Goal: Task Accomplishment & Management: Use online tool/utility

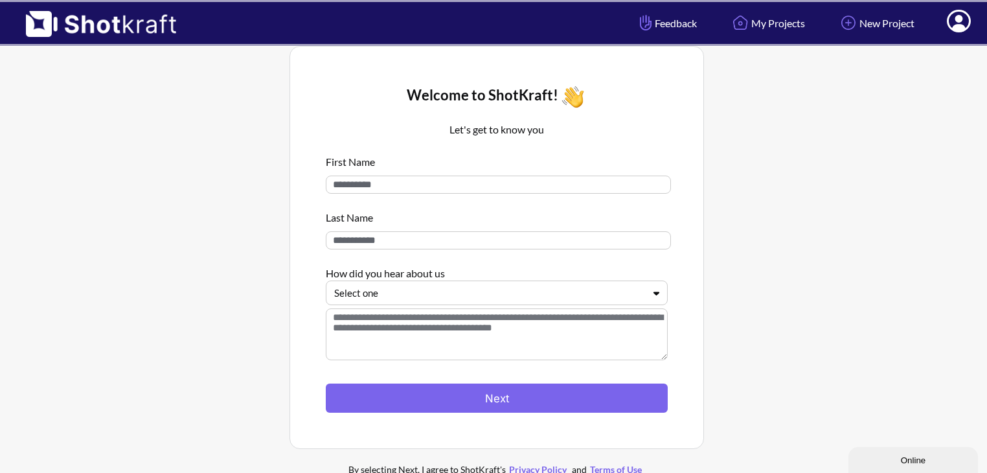
click at [372, 185] on input at bounding box center [498, 184] width 345 height 18
type input "*****"
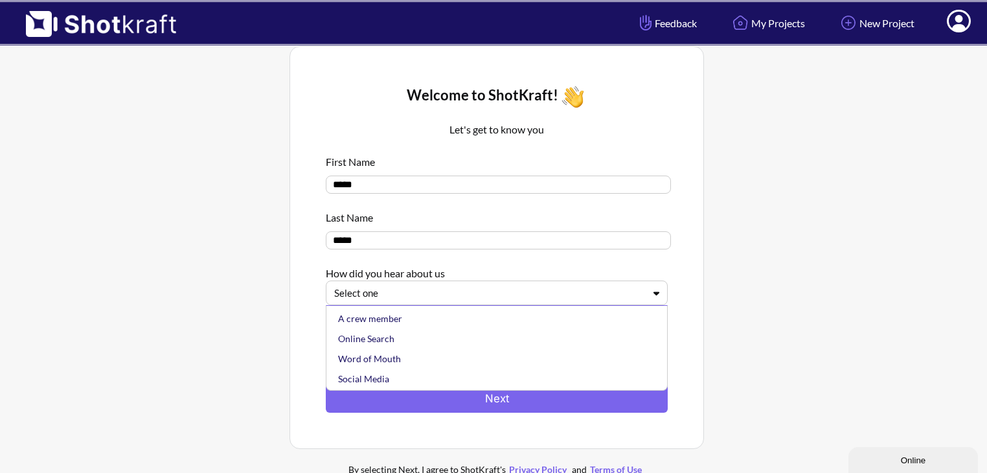
click at [422, 302] on div "Select one" at bounding box center [489, 292] width 312 height 17
click at [423, 339] on div "Online Search" at bounding box center [499, 338] width 329 height 20
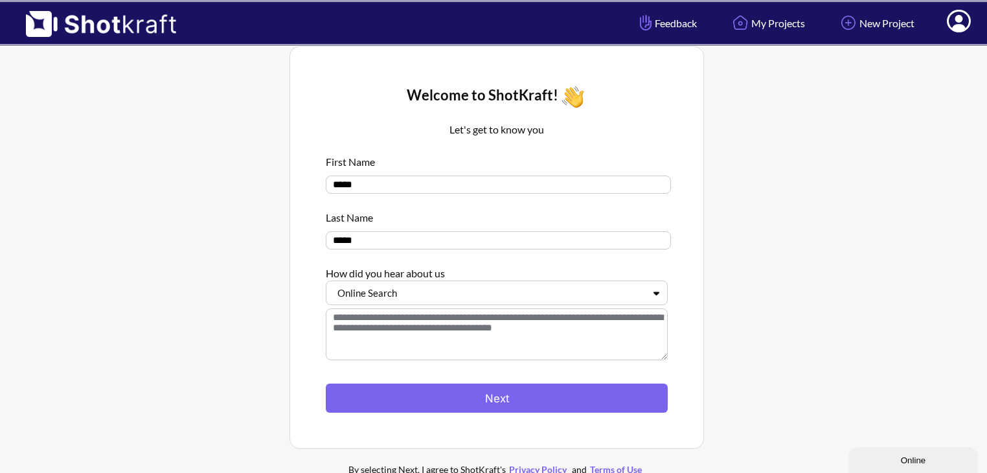
click at [533, 341] on textarea at bounding box center [497, 334] width 342 height 52
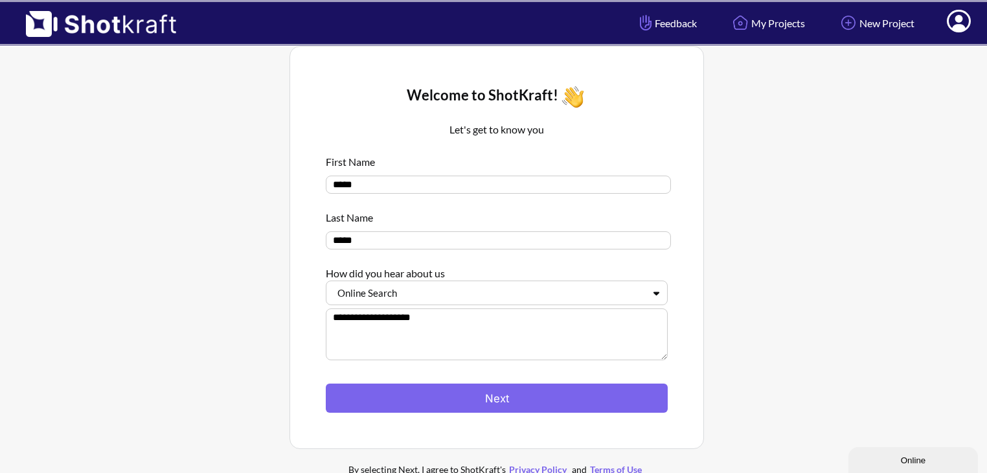
type textarea "**********"
drag, startPoint x: 432, startPoint y: 324, endPoint x: 243, endPoint y: 324, distance: 189.7
click at [243, 324] on div "**********" at bounding box center [496, 267] width 967 height 456
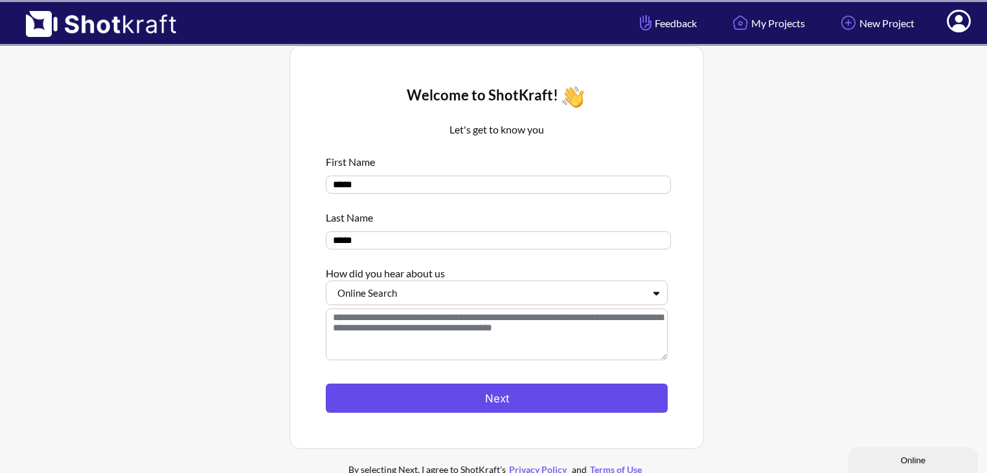
click at [482, 394] on button "Next" at bounding box center [497, 397] width 342 height 29
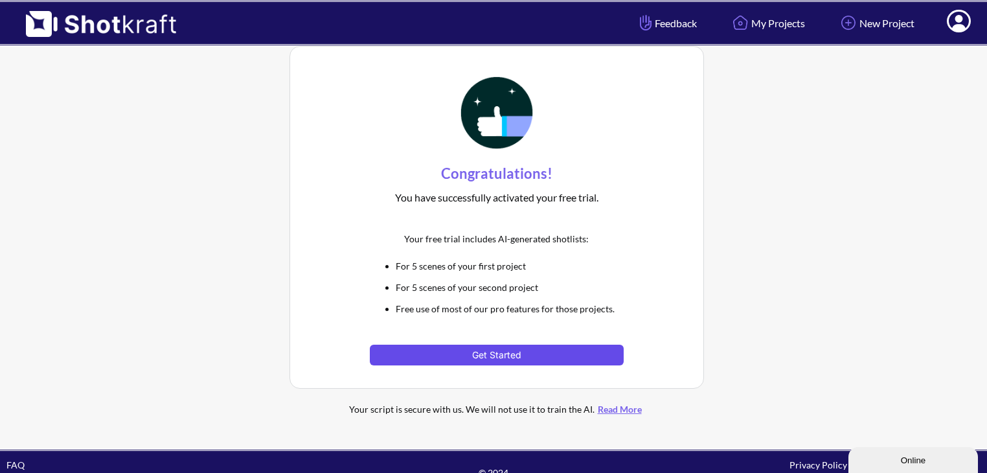
click at [480, 357] on button "Get Started" at bounding box center [496, 354] width 253 height 21
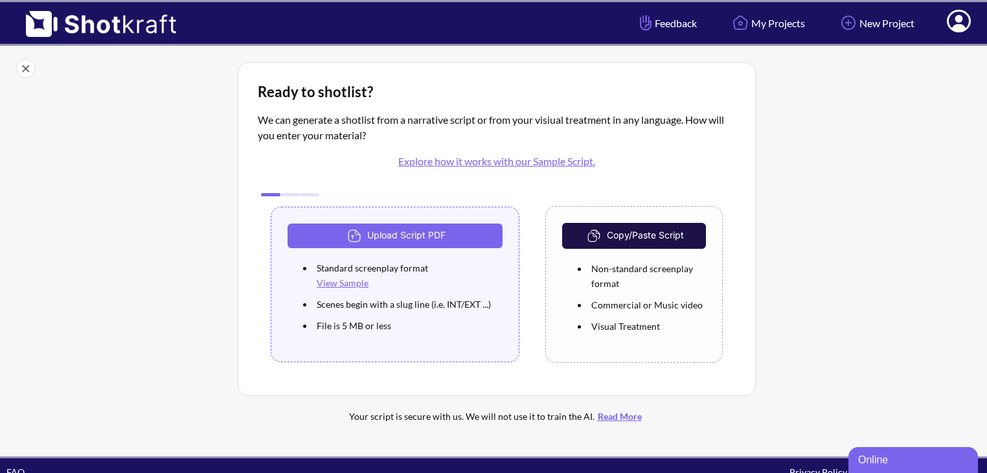
click at [962, 21] on icon at bounding box center [959, 21] width 24 height 23
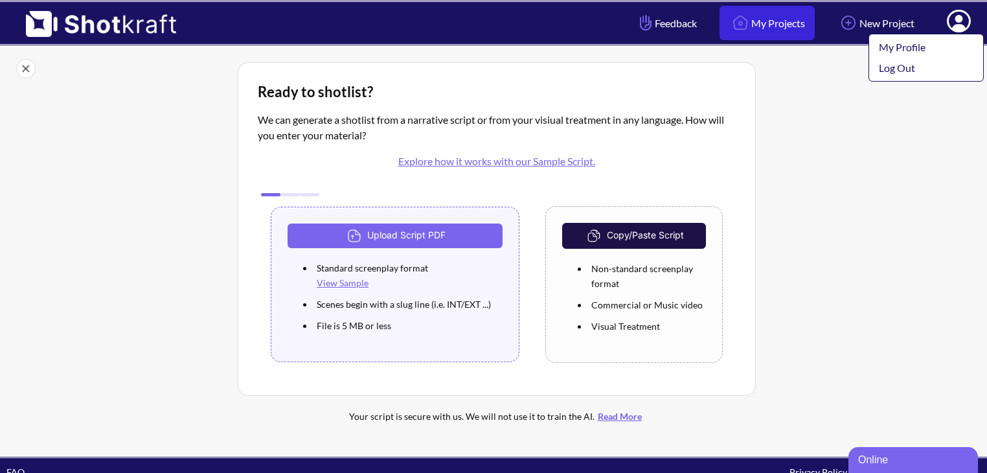
click at [759, 12] on link "My Projects" at bounding box center [766, 23] width 95 height 34
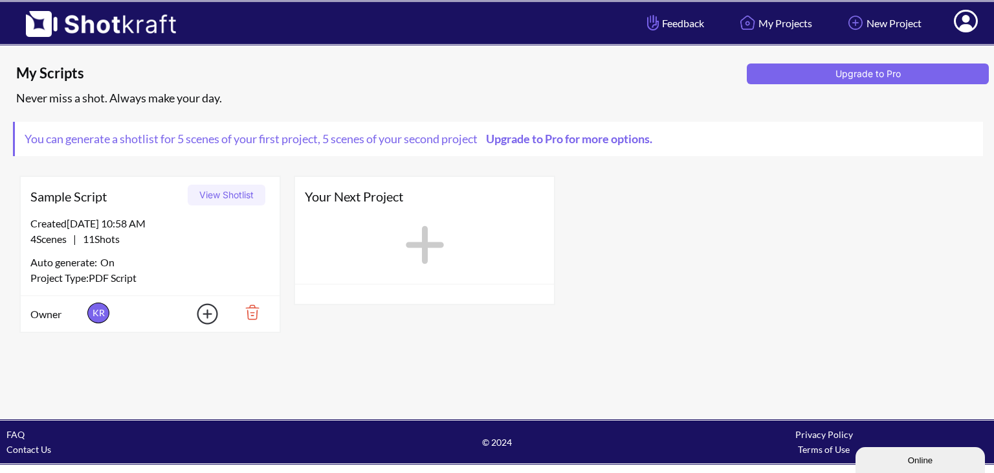
click at [235, 195] on button "View Shotlist" at bounding box center [227, 195] width 78 height 21
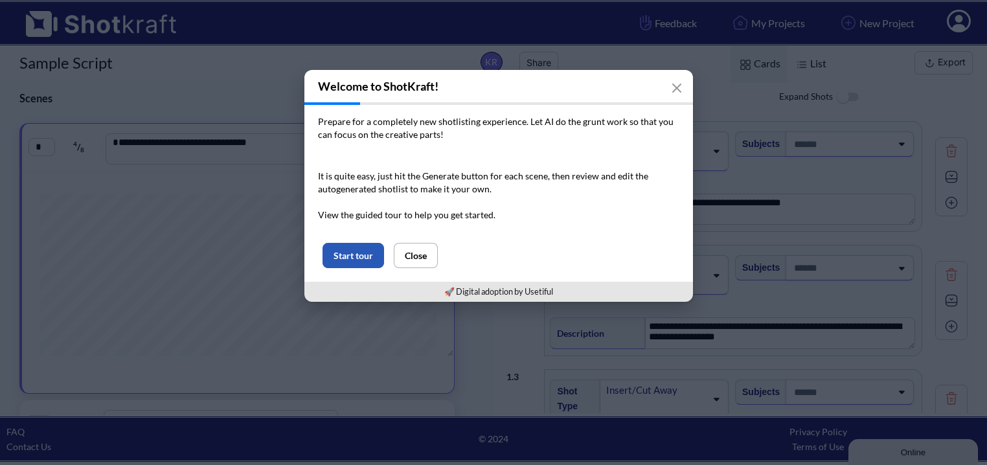
click at [342, 251] on button "Start tour" at bounding box center [353, 255] width 62 height 25
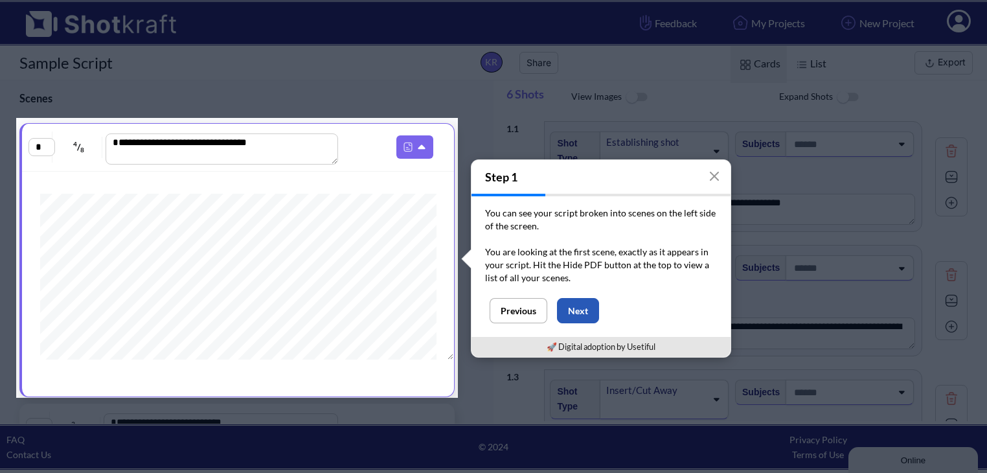
click at [562, 310] on button "Next" at bounding box center [578, 310] width 42 height 25
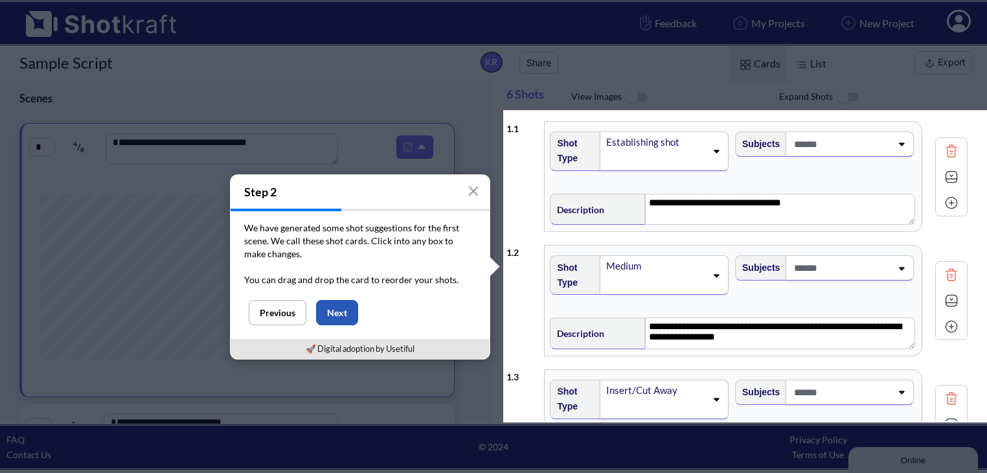
click at [336, 314] on button "Next" at bounding box center [337, 312] width 42 height 25
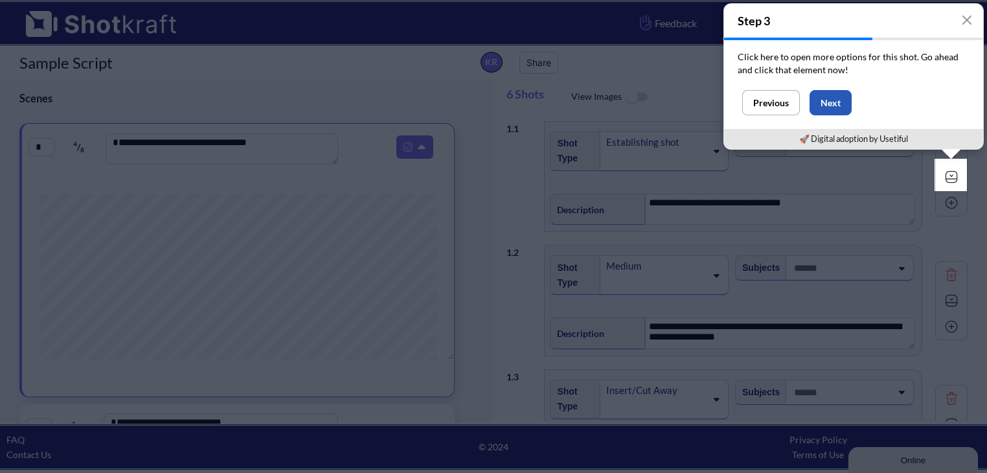
click at [829, 104] on button "Next" at bounding box center [830, 102] width 42 height 25
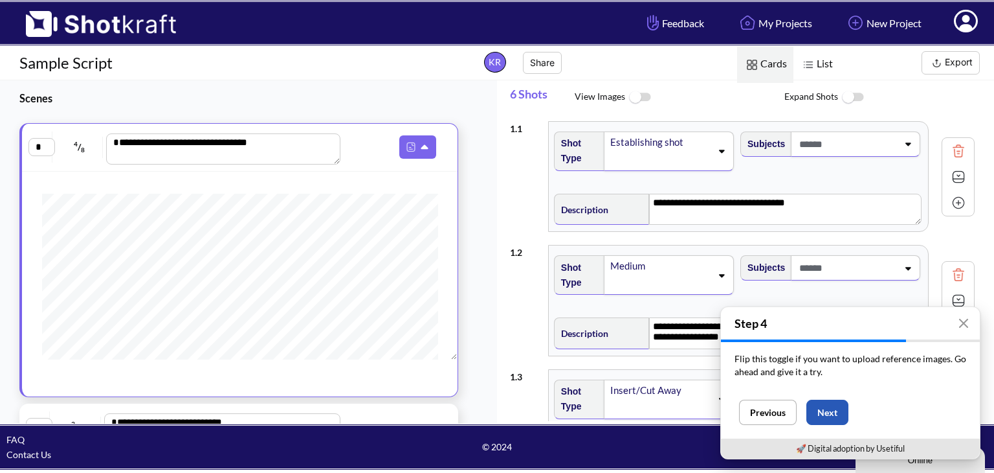
click at [833, 410] on button "Next" at bounding box center [828, 411] width 42 height 25
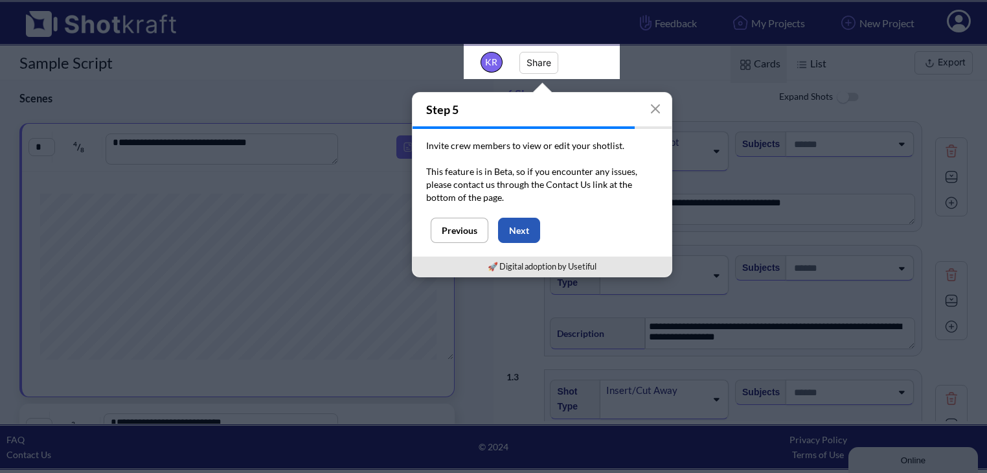
click at [502, 240] on button "Next" at bounding box center [519, 230] width 42 height 25
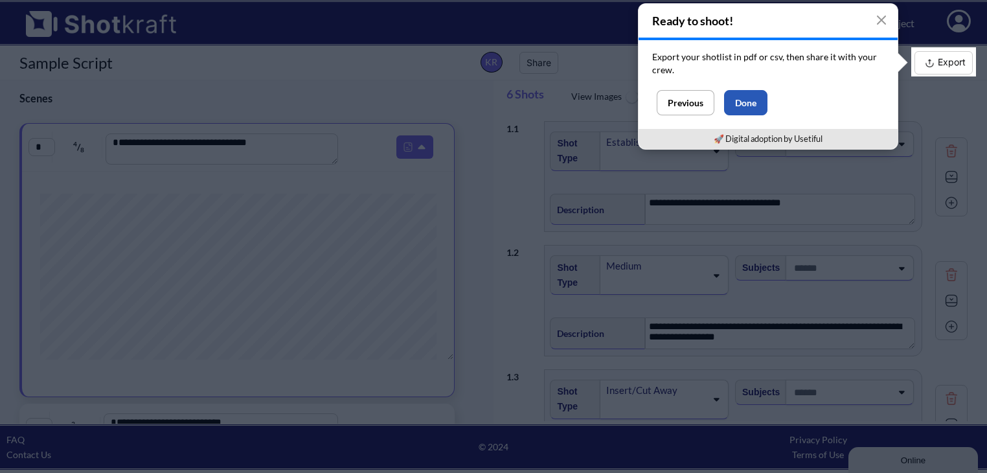
click at [751, 102] on button "Done" at bounding box center [745, 102] width 43 height 25
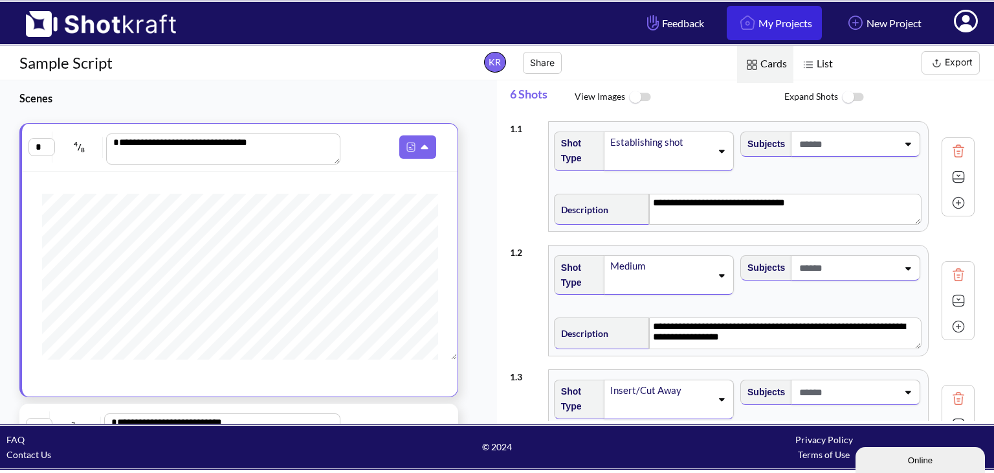
click at [748, 24] on link "My Projects" at bounding box center [774, 23] width 95 height 34
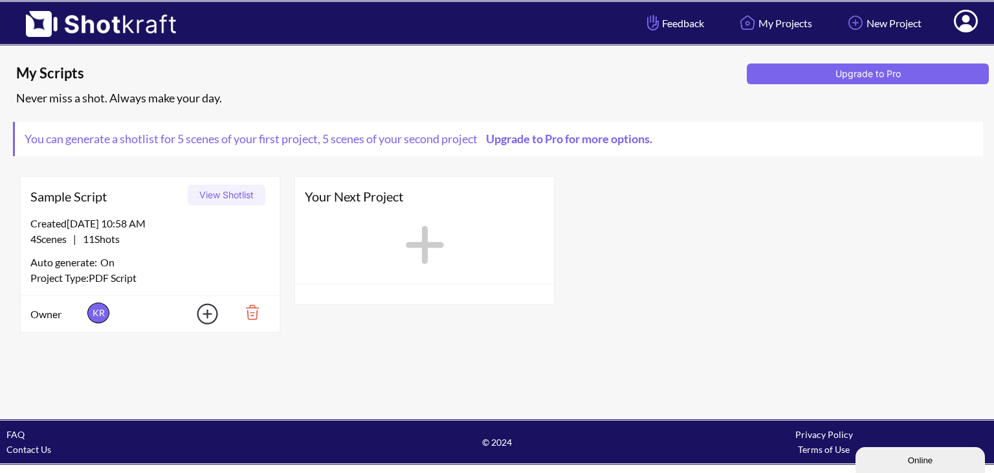
click at [208, 313] on img at bounding box center [199, 313] width 45 height 29
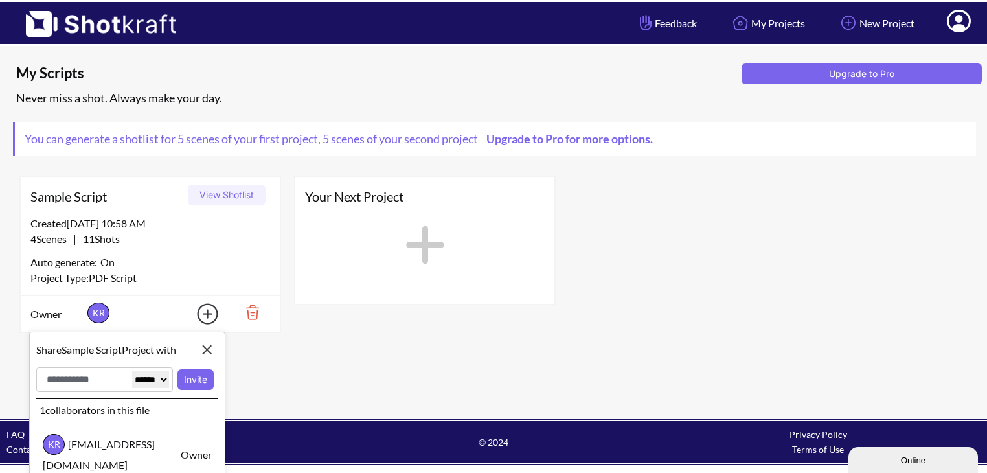
click at [340, 329] on div "Your Next Project" at bounding box center [424, 254] width 275 height 170
click at [829, 76] on button "Upgrade to Pro" at bounding box center [861, 73] width 240 height 21
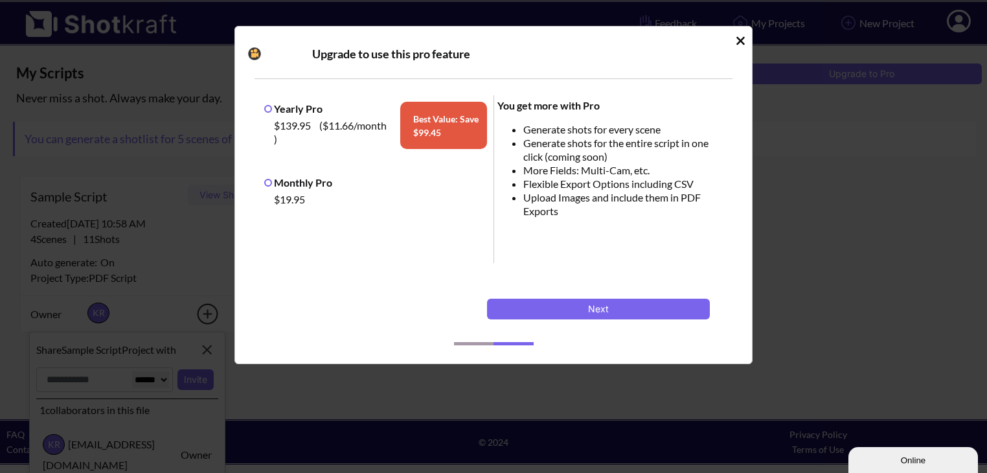
click at [744, 42] on icon "Idle Modal" at bounding box center [740, 40] width 10 height 13
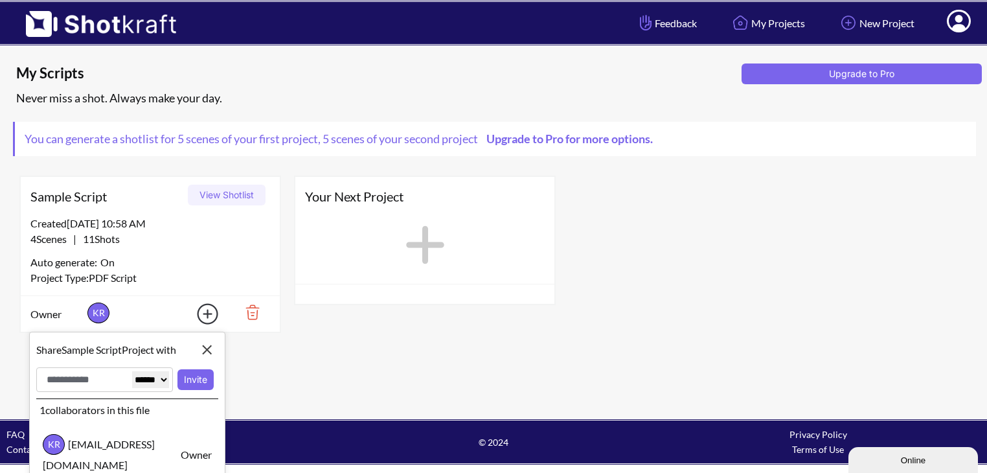
click at [948, 19] on icon at bounding box center [959, 21] width 24 height 23
click at [888, 65] on link "Log Out" at bounding box center [922, 68] width 107 height 21
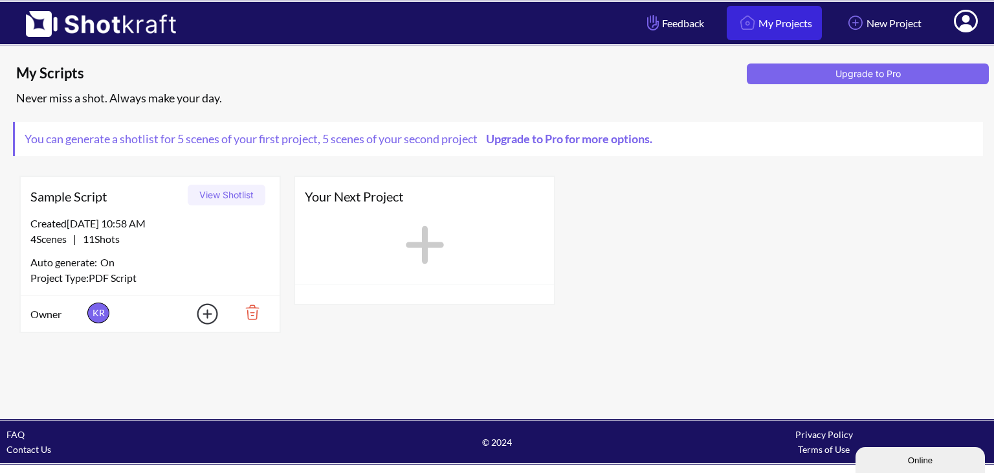
click at [764, 24] on link "My Projects" at bounding box center [774, 23] width 95 height 34
click at [414, 245] on icon at bounding box center [425, 245] width 38 height 38
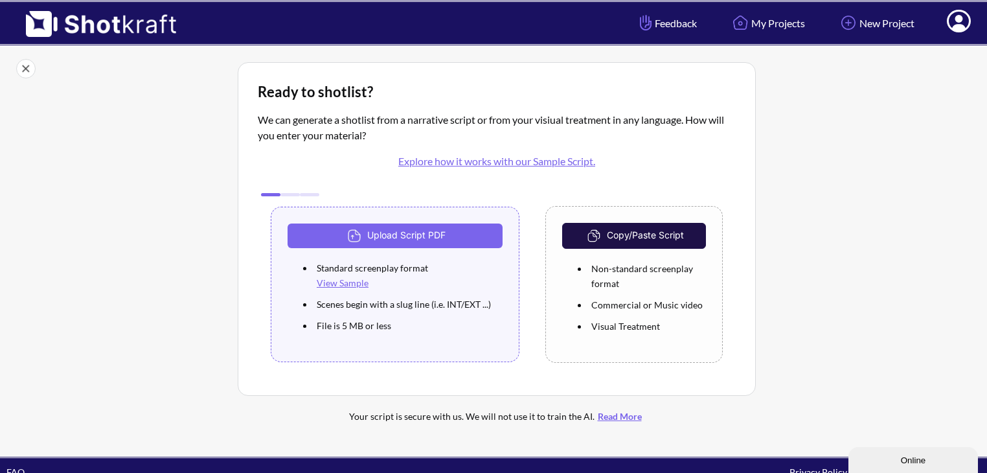
click at [616, 230] on button "Copy/Paste Script" at bounding box center [634, 236] width 144 height 26
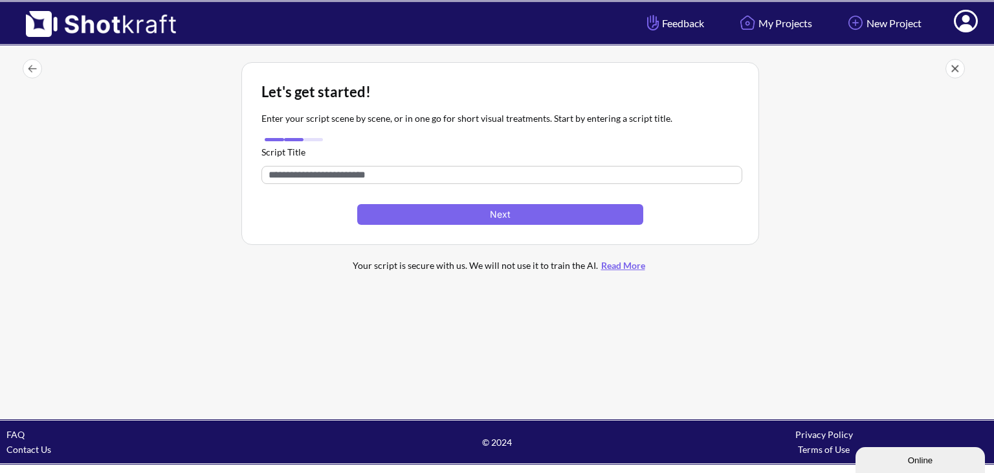
click at [402, 177] on input "text" at bounding box center [502, 175] width 481 height 18
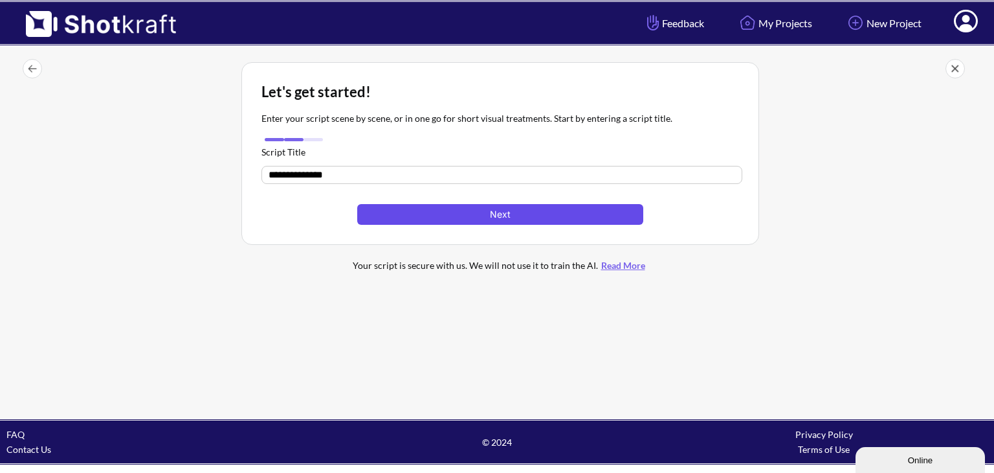
type input "**********"
click at [504, 216] on button "Next" at bounding box center [500, 214] width 286 height 21
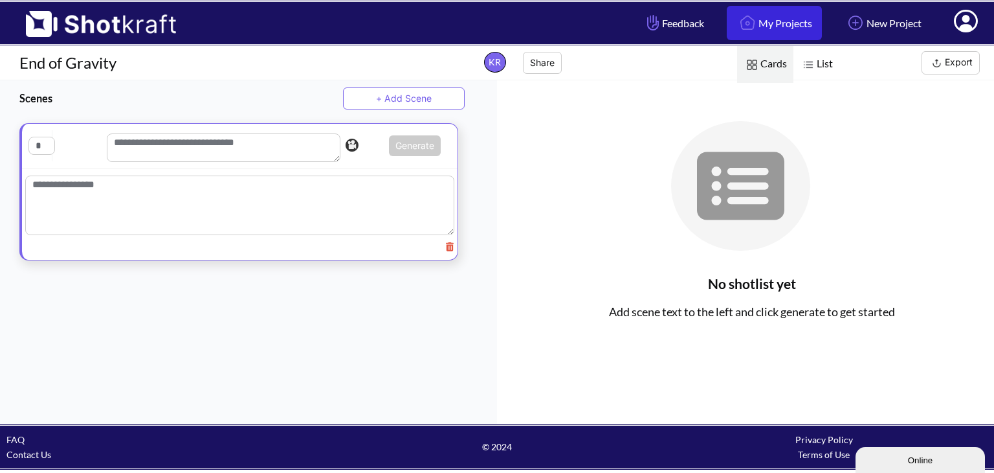
click at [769, 20] on link "My Projects" at bounding box center [774, 23] width 95 height 34
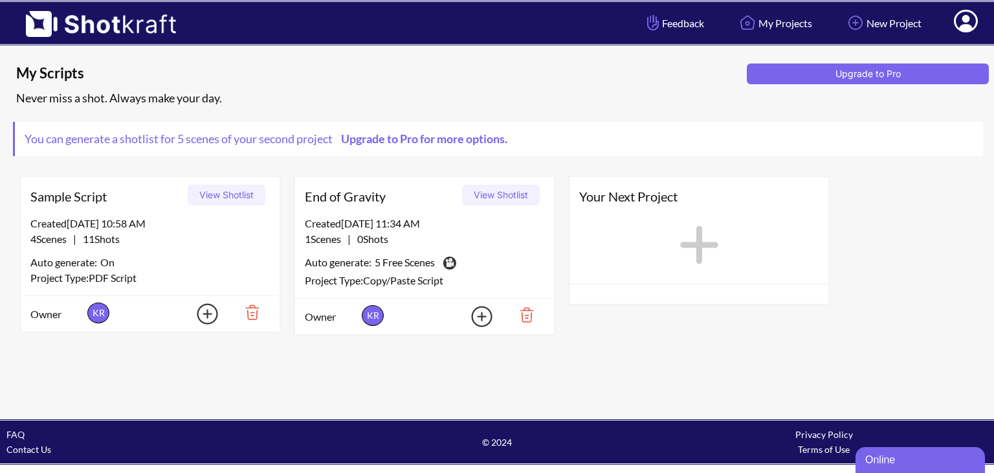
click at [366, 197] on span "End of Gravity" at bounding box center [381, 195] width 153 height 19
click at [481, 319] on img at bounding box center [473, 316] width 45 height 29
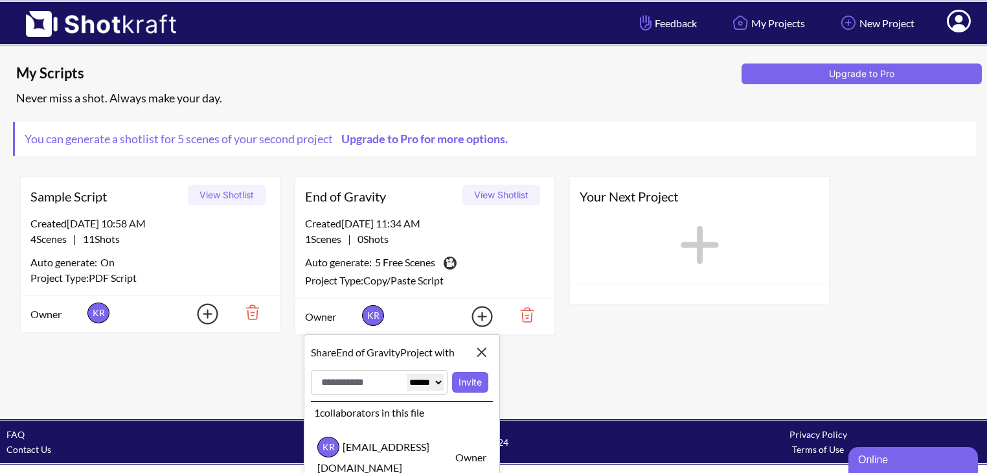
click at [481, 319] on img at bounding box center [473, 316] width 45 height 29
click at [386, 232] on span "0 Shots" at bounding box center [370, 238] width 38 height 12
click at [372, 234] on span "0 Shots" at bounding box center [370, 238] width 38 height 12
click at [485, 350] on img at bounding box center [482, 352] width 22 height 22
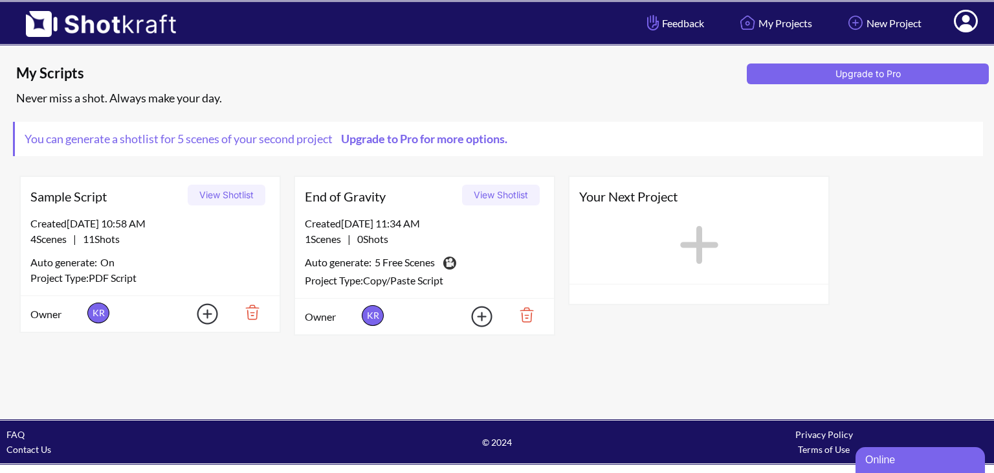
click at [530, 309] on img at bounding box center [522, 315] width 45 height 22
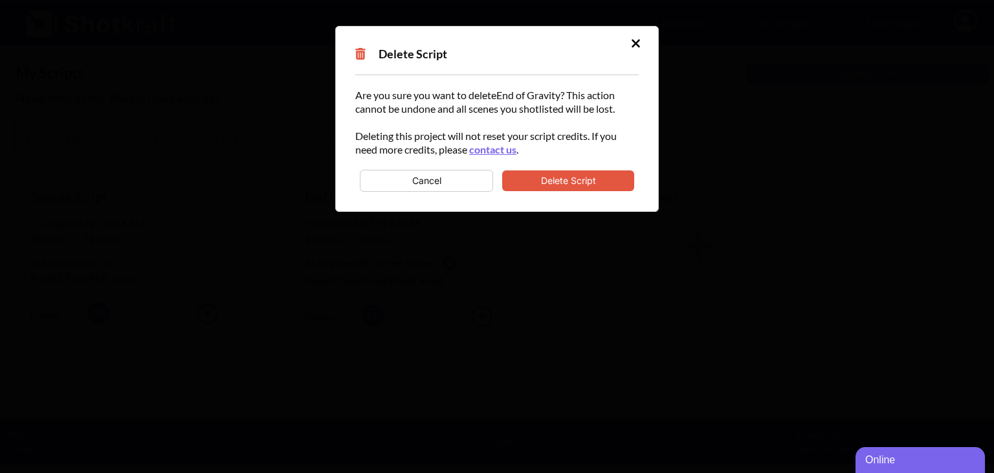
click at [554, 182] on button "Delete Script" at bounding box center [568, 180] width 132 height 21
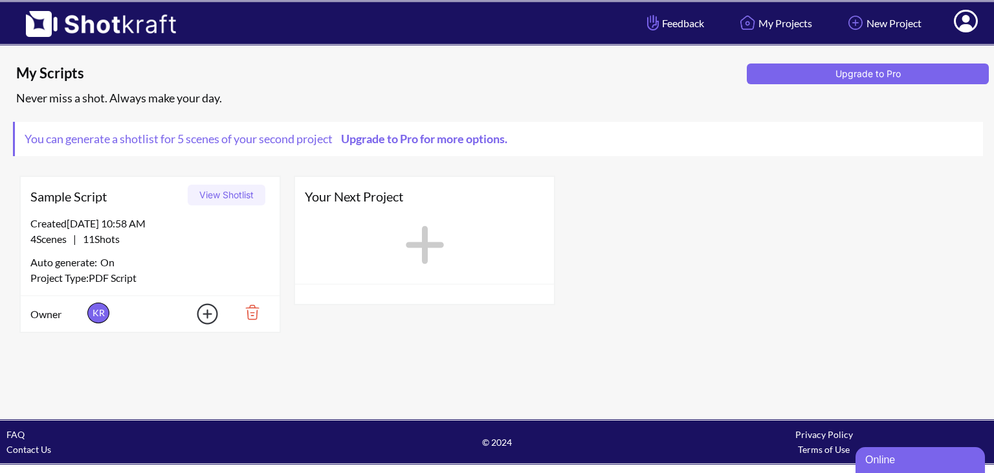
click at [424, 240] on icon at bounding box center [425, 245] width 38 height 38
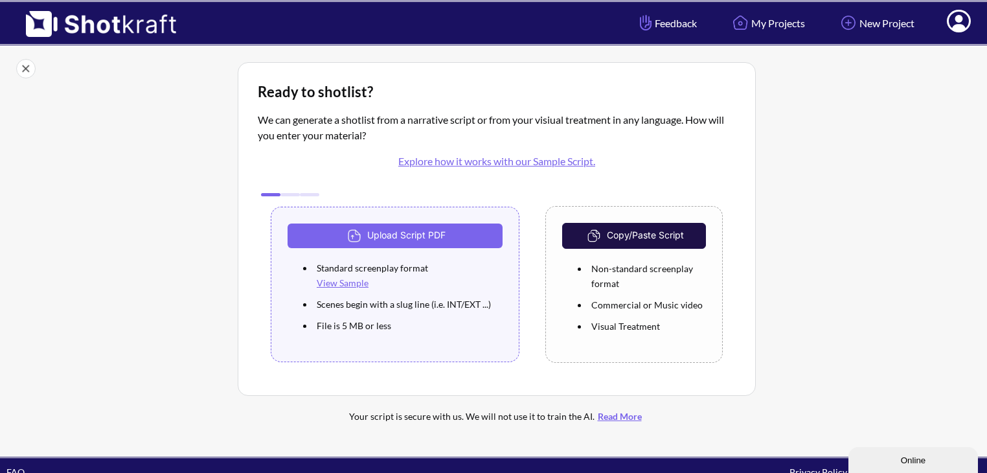
click at [424, 240] on button "Upload Script PDF" at bounding box center [394, 235] width 215 height 25
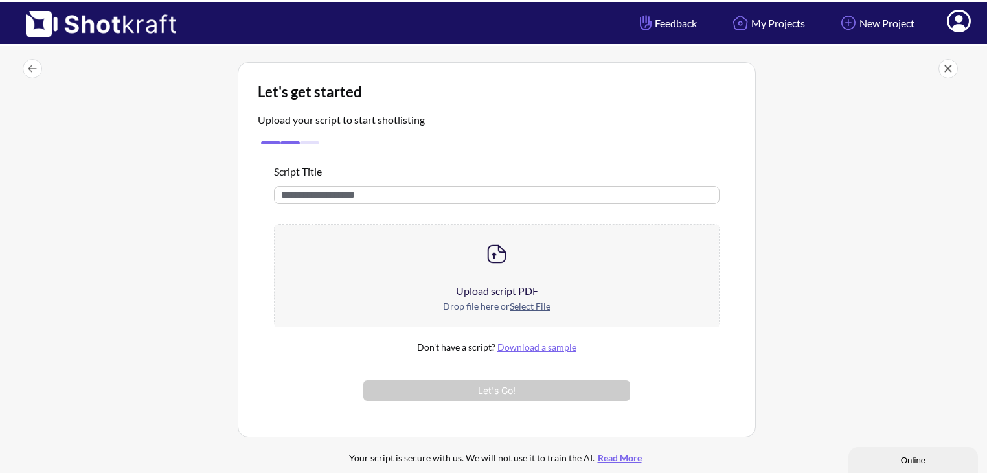
click at [899, 456] on div "Online" at bounding box center [913, 460] width 110 height 10
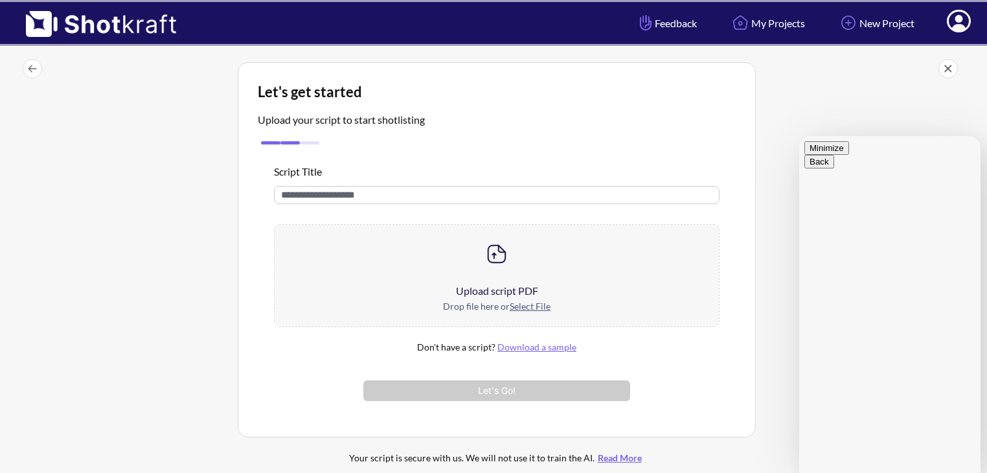
click at [849, 146] on button "Minimize" at bounding box center [826, 148] width 45 height 14
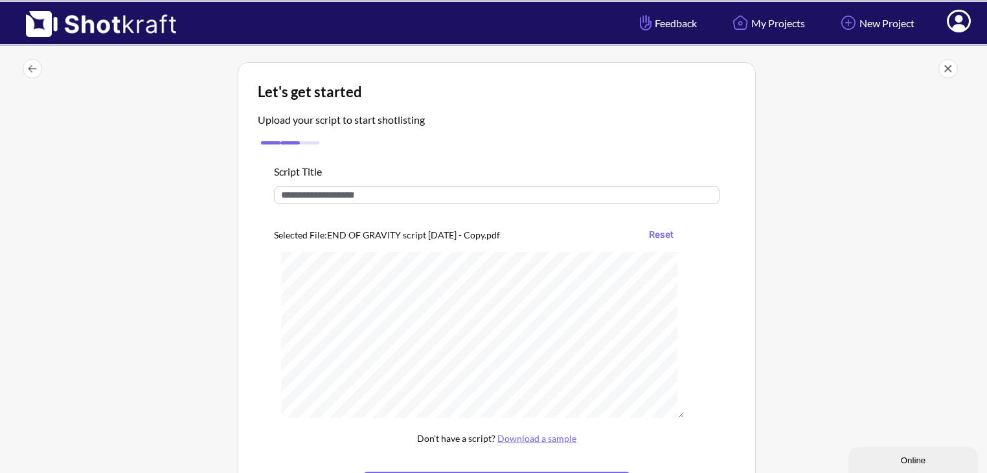
click at [716, 288] on div "Script Title Selected File: END OF GRAVITY script August 13, 2025 - Copy.pdf Re…" at bounding box center [497, 328] width 478 height 361
click at [726, 414] on div "Script Title Selected File: END OF GRAVITY script August 13, 2025 - Copy.pdf Re…" at bounding box center [497, 328] width 478 height 361
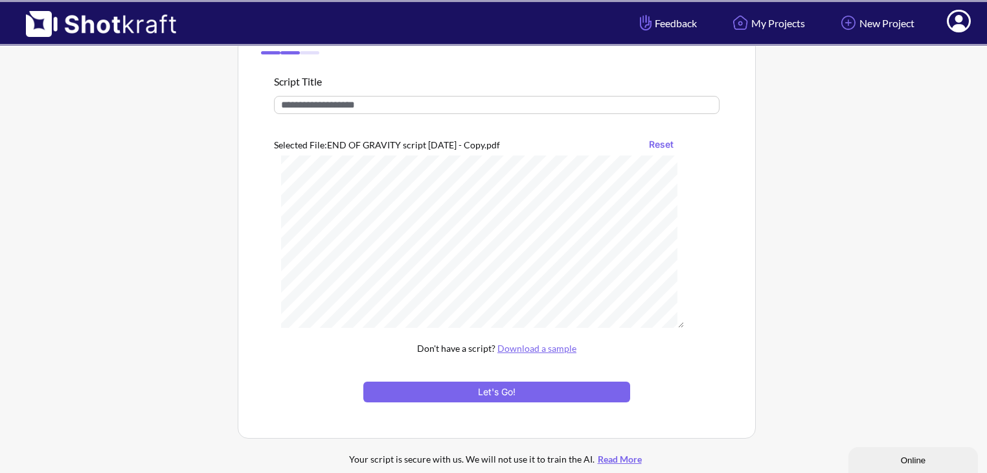
scroll to position [98, 0]
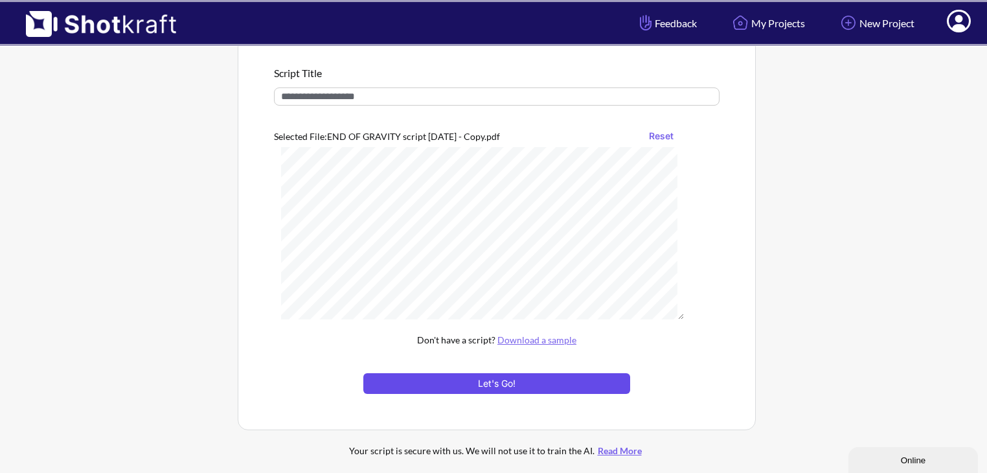
click at [479, 384] on button "Let's Go!" at bounding box center [496, 383] width 267 height 21
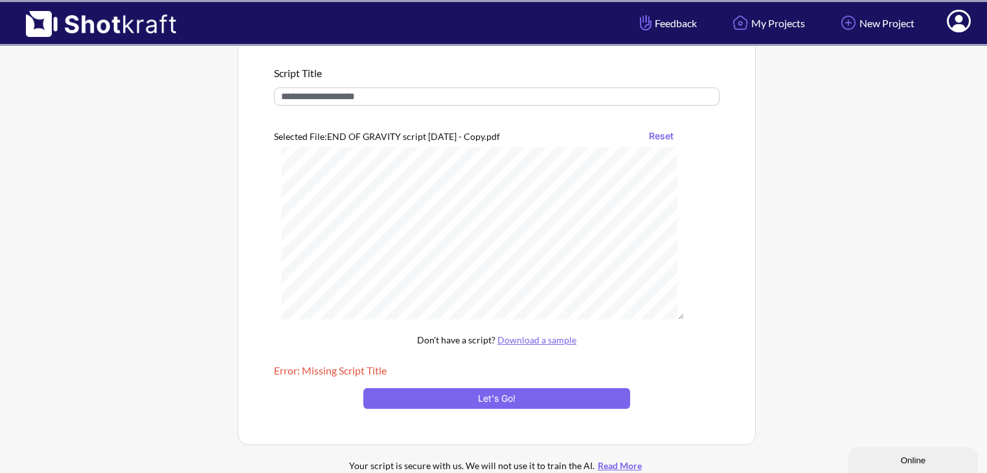
click at [357, 94] on input "text" at bounding box center [496, 96] width 445 height 18
type input "**********"
click at [477, 398] on button "Let's Go!" at bounding box center [496, 398] width 267 height 21
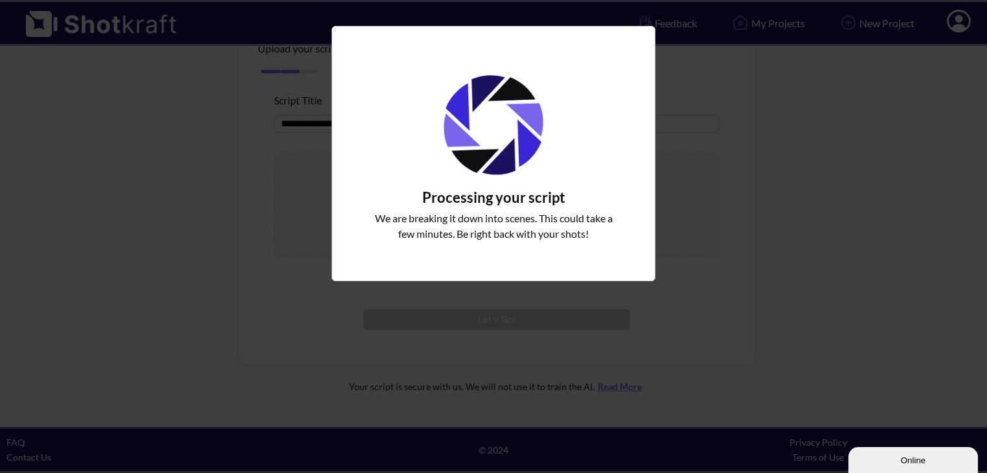
scroll to position [50, 0]
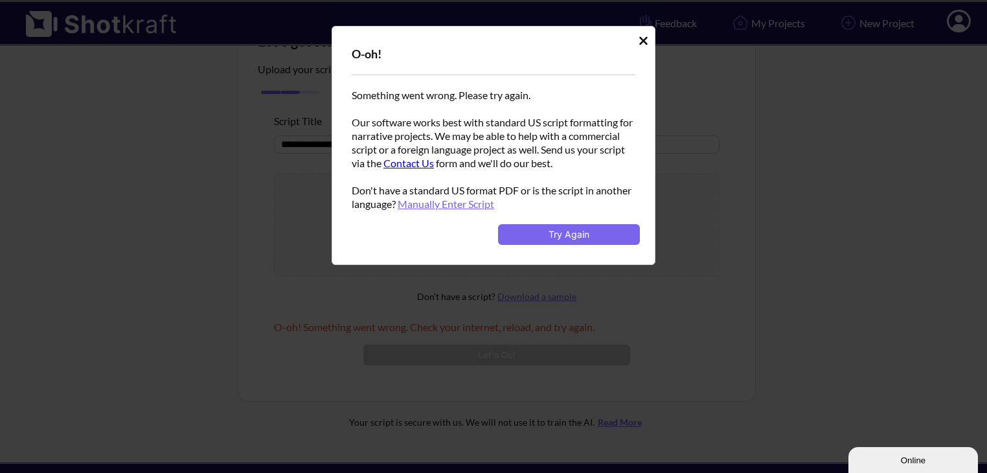
click at [462, 208] on link "Manually Enter Script" at bounding box center [446, 203] width 96 height 12
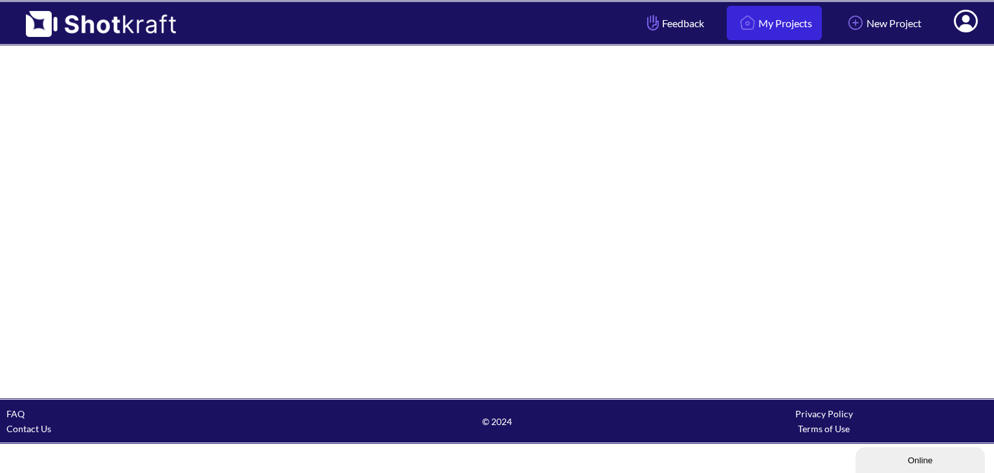
click at [774, 19] on link "My Projects" at bounding box center [774, 23] width 95 height 34
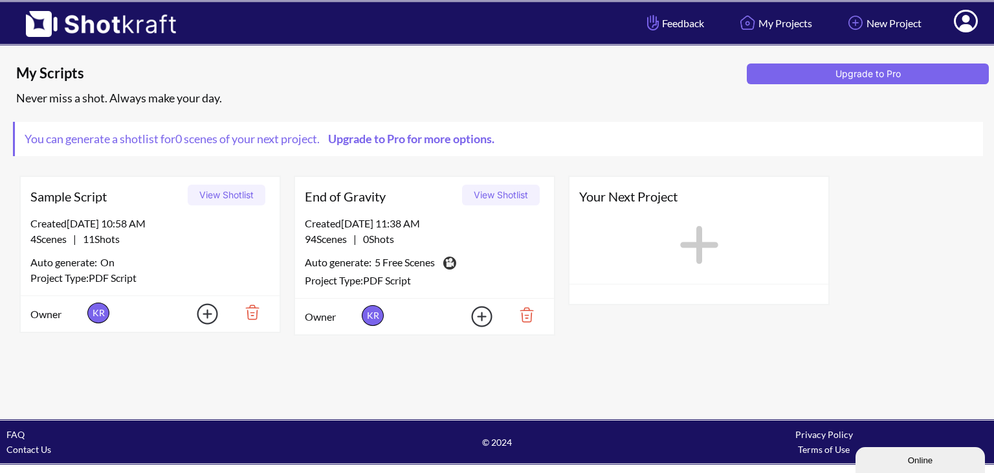
click at [490, 200] on button "View Shotlist" at bounding box center [501, 195] width 78 height 21
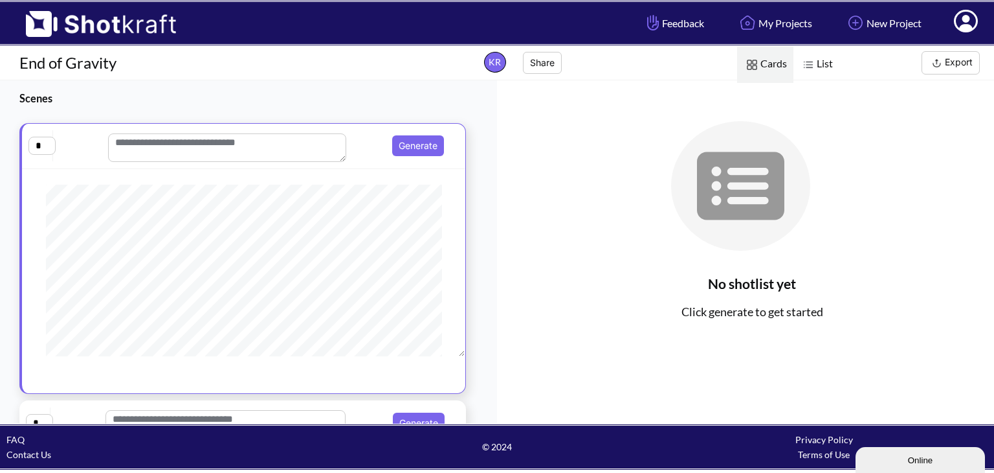
scroll to position [209, 0]
click at [448, 285] on div at bounding box center [243, 271] width 443 height 174
drag, startPoint x: 448, startPoint y: 285, endPoint x: 446, endPoint y: 322, distance: 37.6
click at [446, 322] on div at bounding box center [243, 271] width 443 height 174
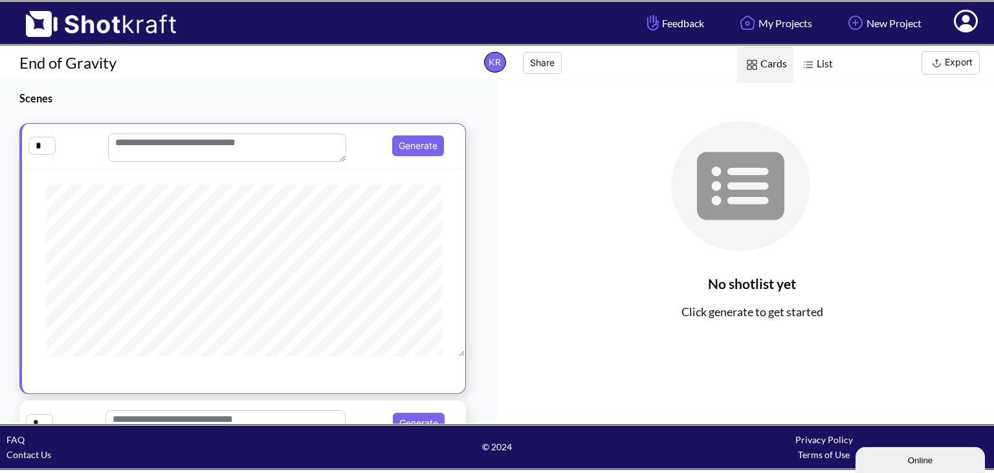
scroll to position [353, 0]
click at [174, 137] on textarea at bounding box center [227, 147] width 238 height 28
click at [243, 156] on textarea at bounding box center [227, 147] width 238 height 28
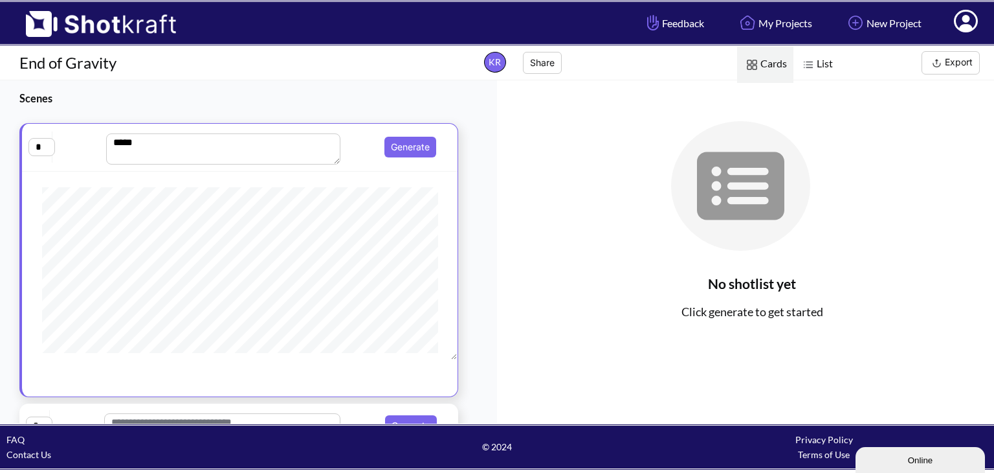
type textarea "*****"
click at [530, 197] on div at bounding box center [752, 171] width 484 height 182
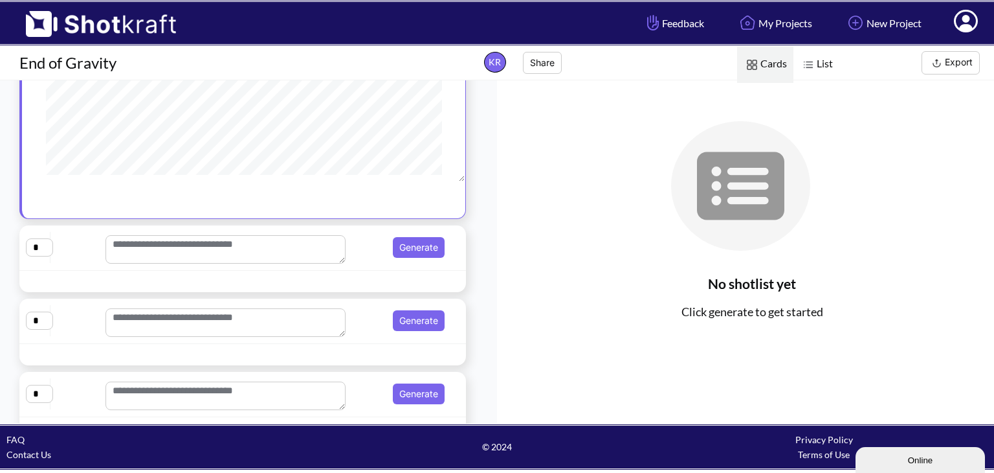
scroll to position [290, 0]
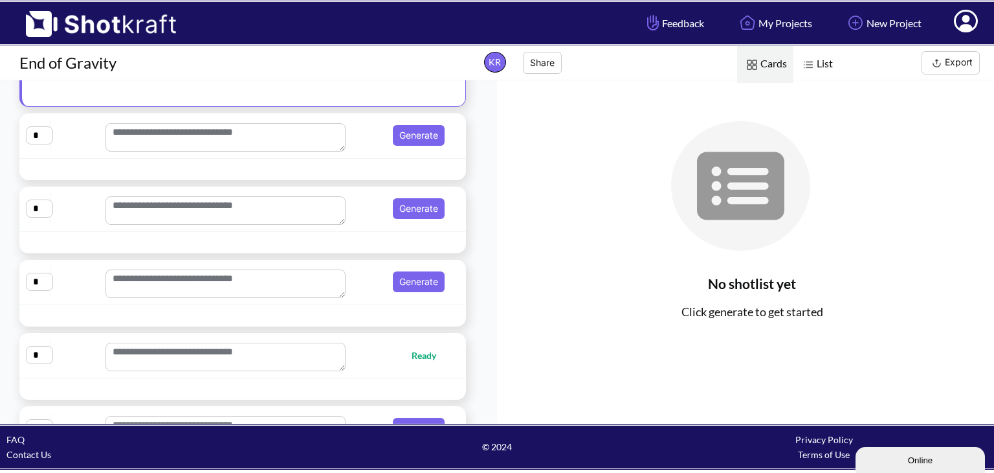
click at [355, 142] on span "Generate" at bounding box center [398, 135] width 104 height 21
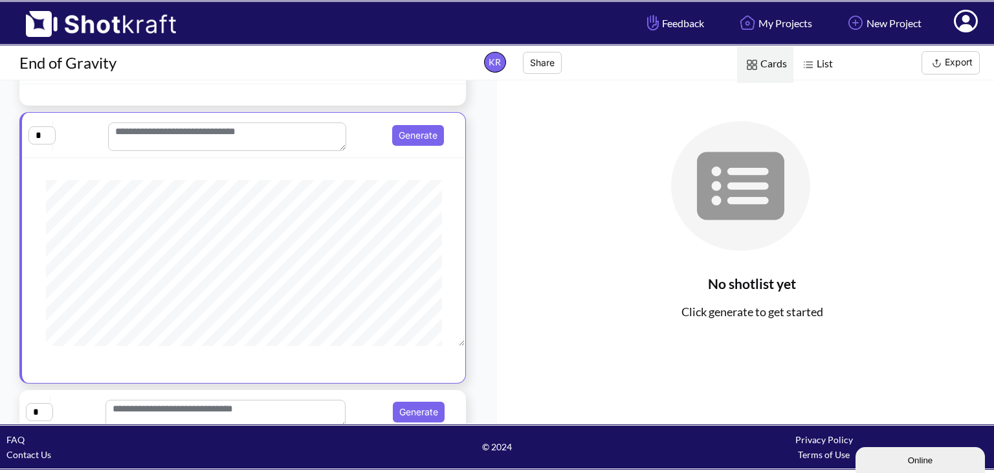
click at [355, 142] on span "Generate" at bounding box center [397, 135] width 102 height 21
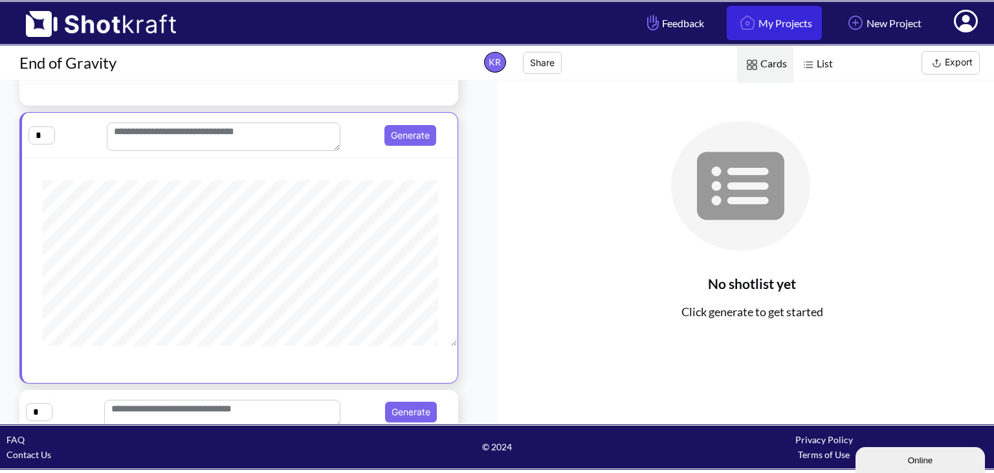
click at [787, 21] on link "My Projects" at bounding box center [774, 23] width 95 height 34
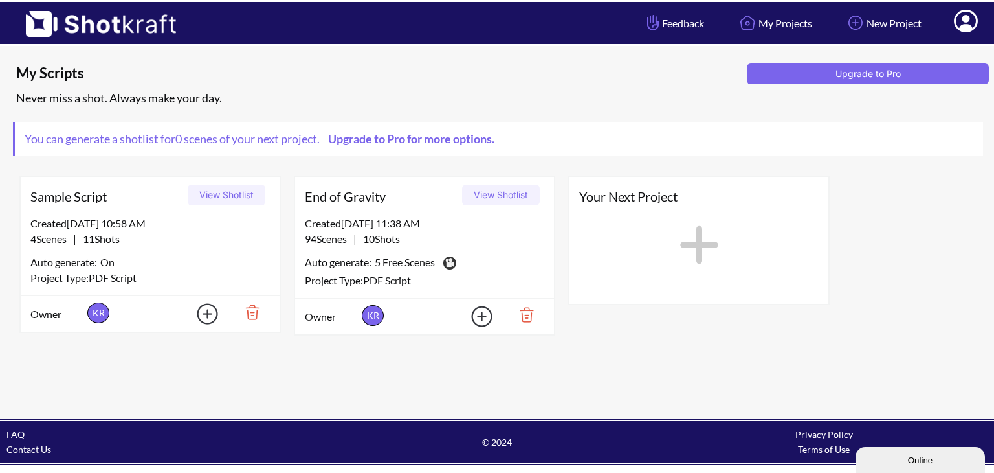
click at [528, 309] on img at bounding box center [522, 315] width 45 height 22
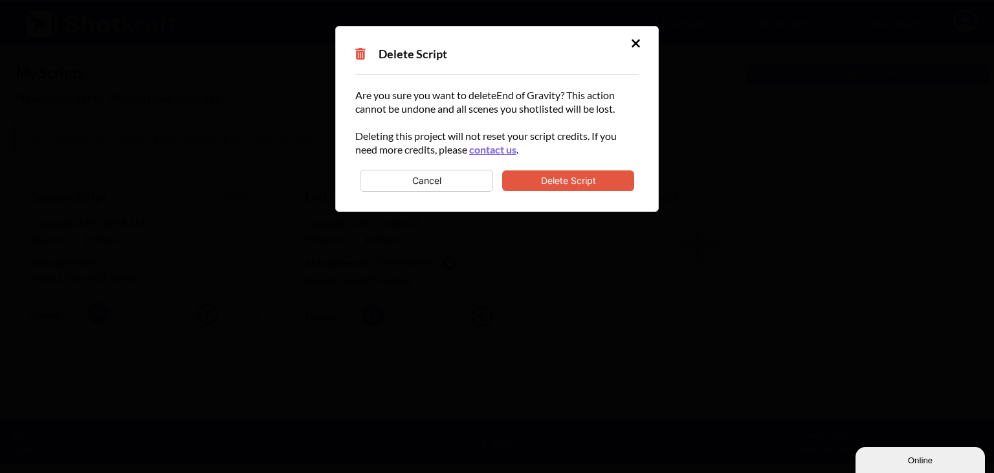
click at [575, 180] on button "Delete Script" at bounding box center [568, 180] width 132 height 21
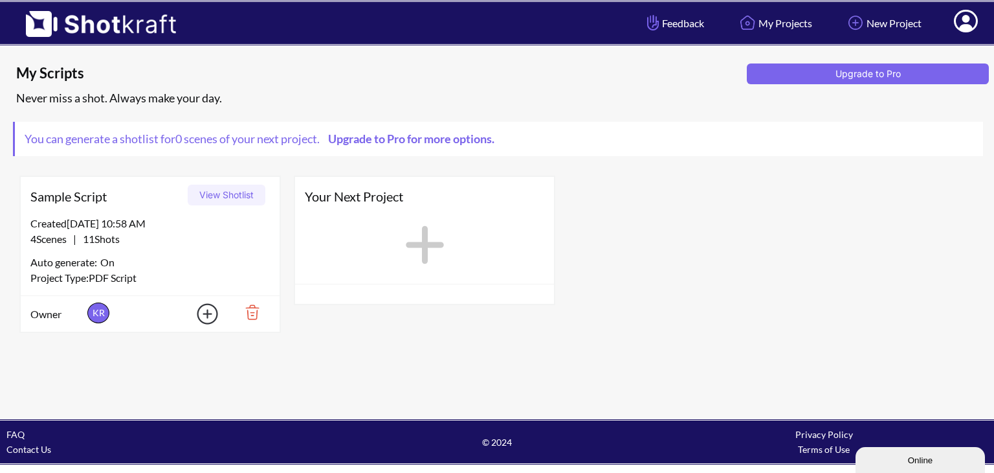
click at [419, 245] on icon at bounding box center [425, 245] width 38 height 38
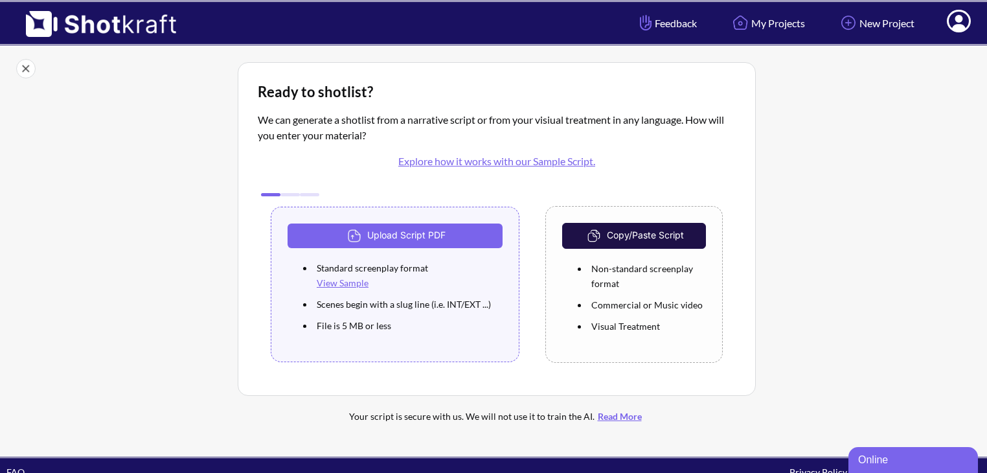
click at [614, 234] on button "Copy/Paste Script" at bounding box center [634, 236] width 144 height 26
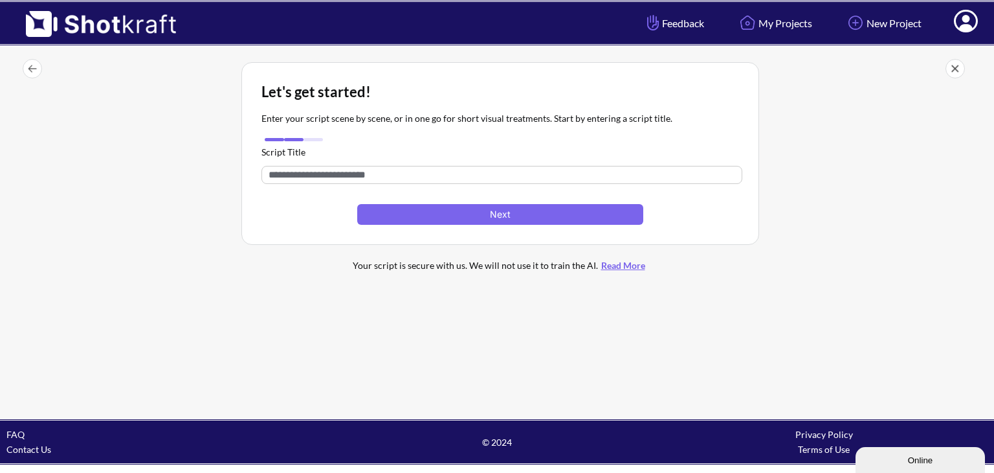
click at [304, 171] on input "text" at bounding box center [502, 175] width 481 height 18
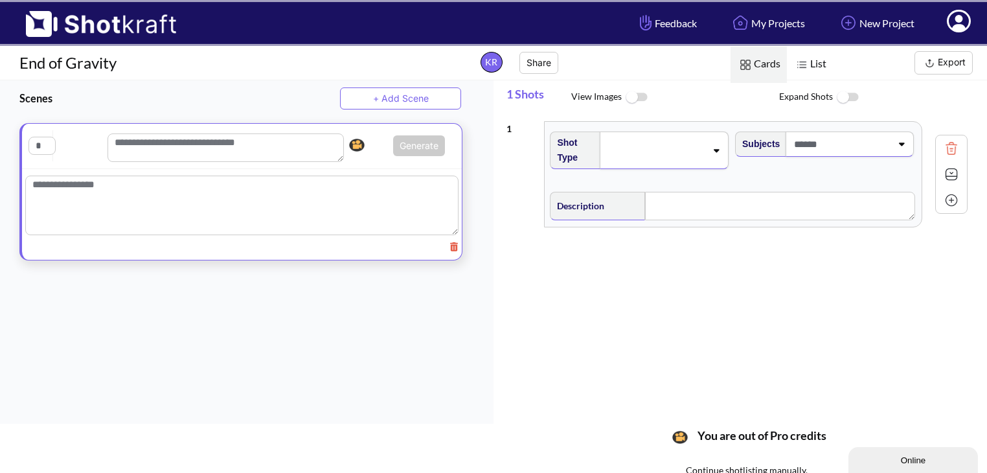
click at [162, 152] on textarea at bounding box center [225, 147] width 236 height 28
paste textarea "**********"
drag, startPoint x: 189, startPoint y: 139, endPoint x: 94, endPoint y: 133, distance: 95.4
click at [94, 133] on div "**********" at bounding box center [241, 147] width 427 height 34
paste textarea "**********"
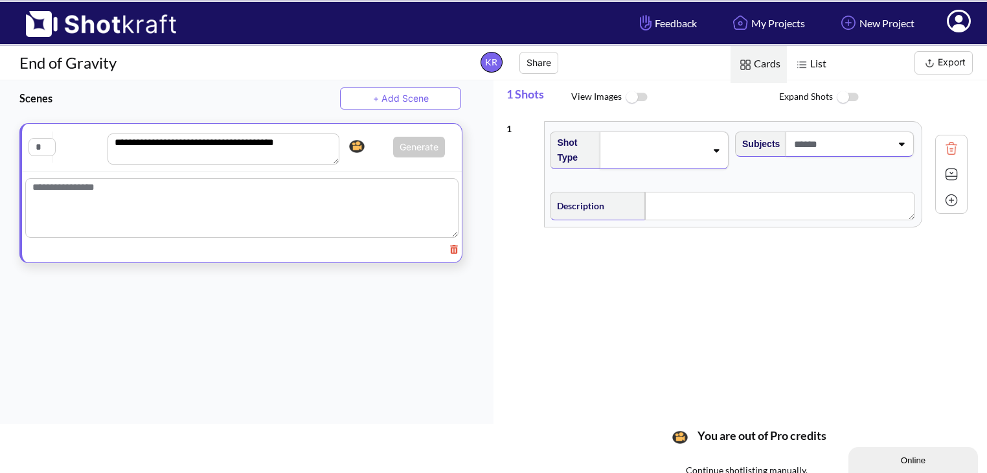
type textarea "**********"
click at [50, 138] on input "text" at bounding box center [41, 147] width 27 height 18
type input "*"
click at [113, 188] on textarea at bounding box center [241, 208] width 433 height 60
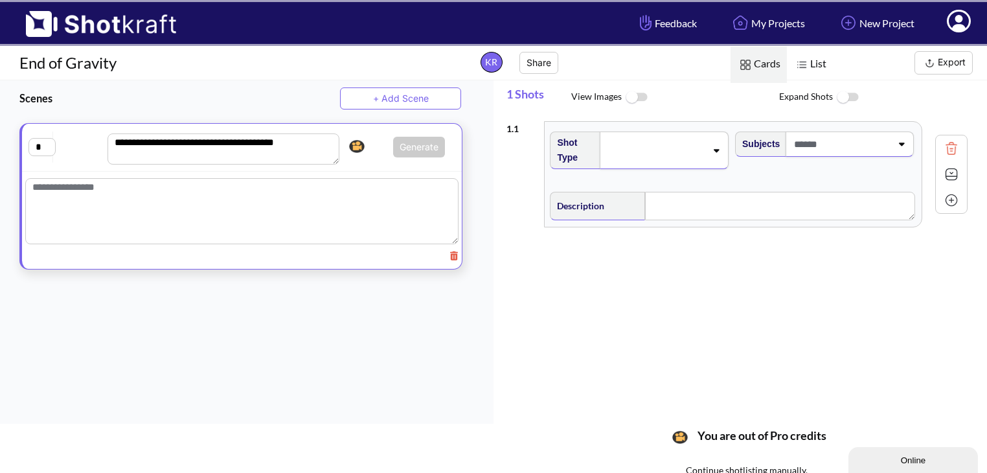
paste textarea "**********"
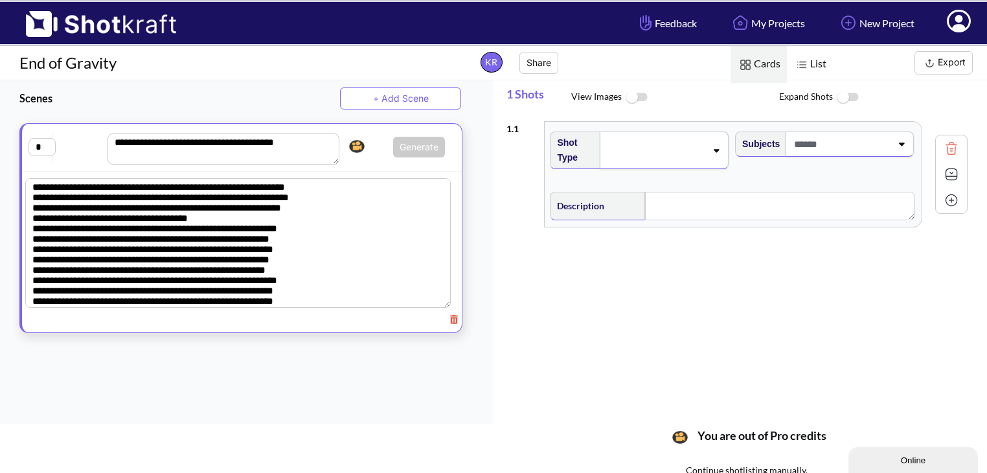
scroll to position [201, 0]
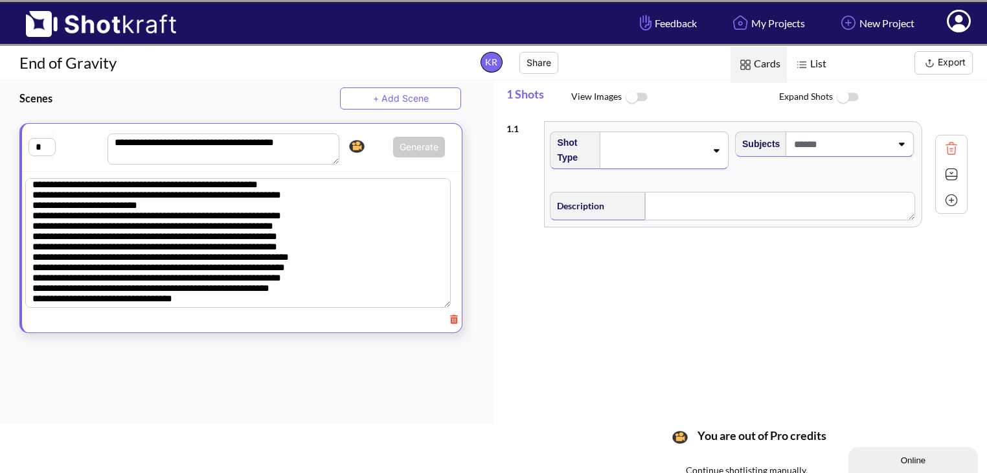
type textarea "**********"
click at [409, 97] on button "+ Add Scene" at bounding box center [400, 98] width 121 height 22
click at [188, 350] on textarea at bounding box center [224, 363] width 238 height 28
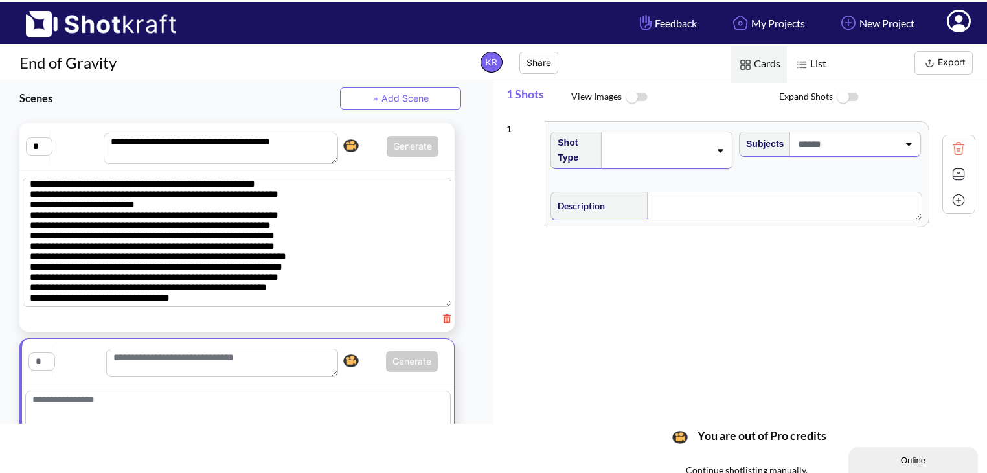
click at [634, 148] on span at bounding box center [658, 150] width 104 height 18
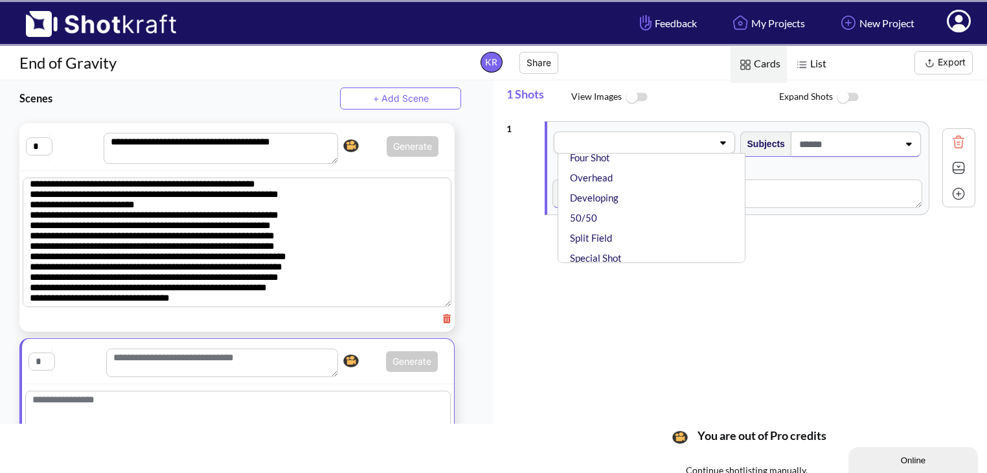
scroll to position [305, 0]
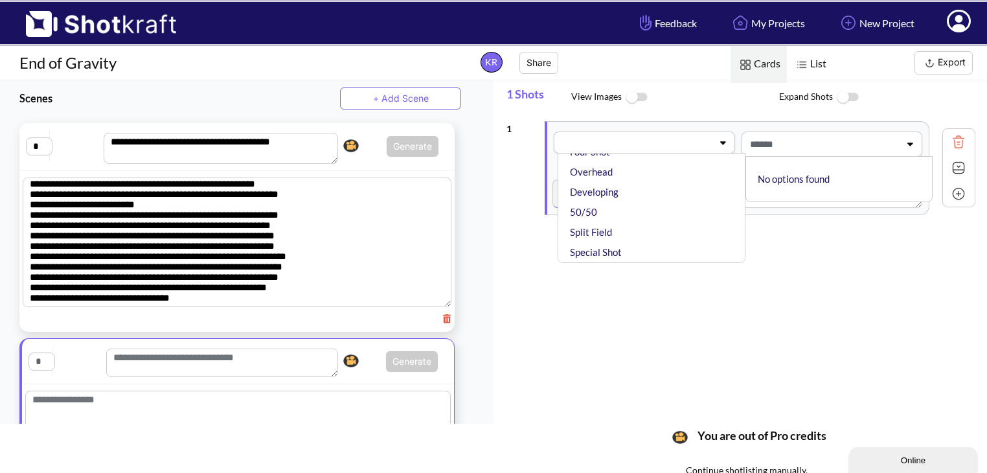
click at [821, 140] on span at bounding box center [822, 143] width 153 height 21
click at [670, 138] on span at bounding box center [635, 142] width 153 height 18
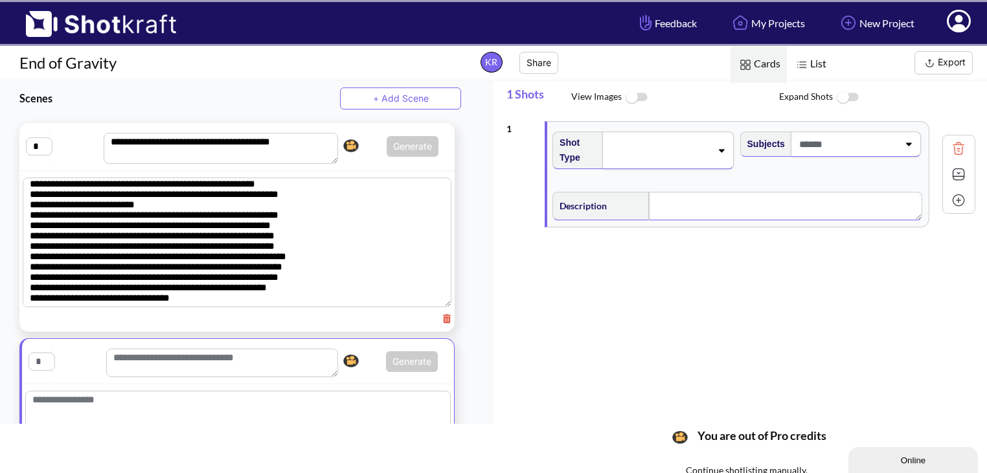
click at [712, 201] on textarea at bounding box center [785, 206] width 273 height 28
click at [647, 157] on span at bounding box center [658, 150] width 103 height 18
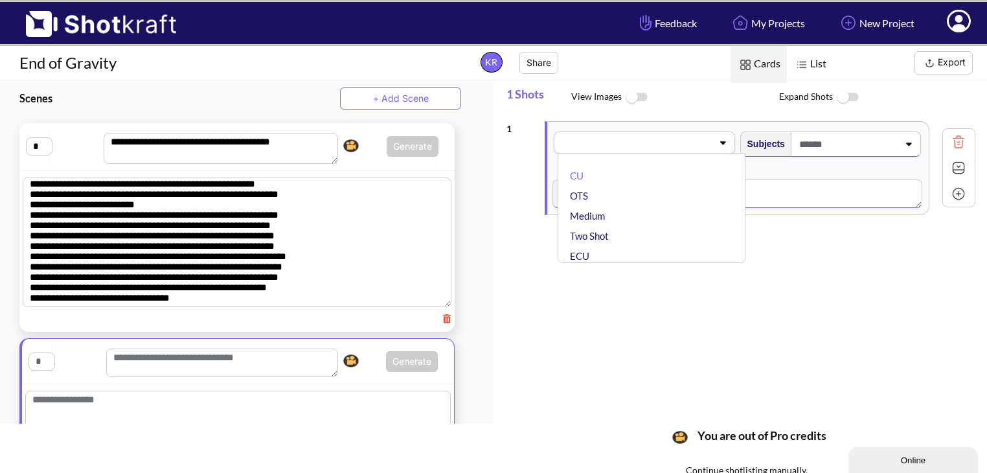
click at [647, 157] on div "CU OTS Medium Two Shot ECU Wide Master shot Cowboy Insert POV Full Shot Establi…" at bounding box center [650, 208] width 187 height 110
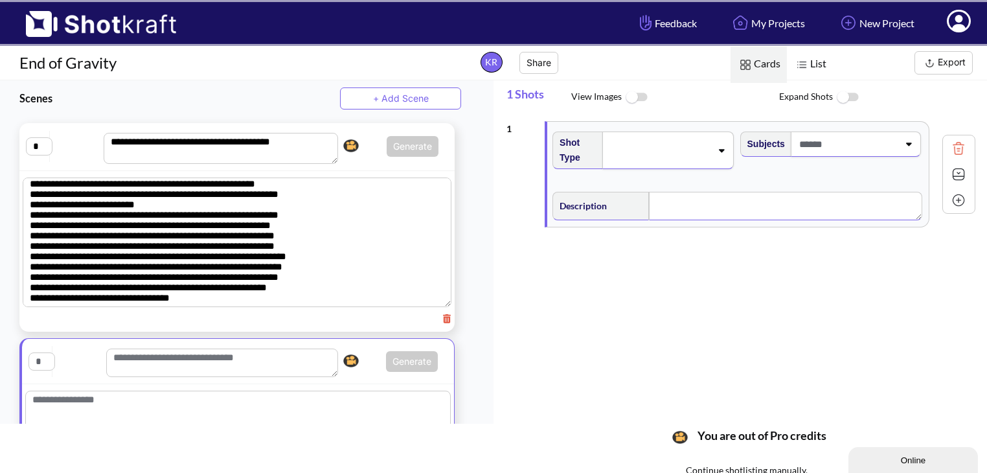
click at [647, 157] on span at bounding box center [658, 150] width 103 height 18
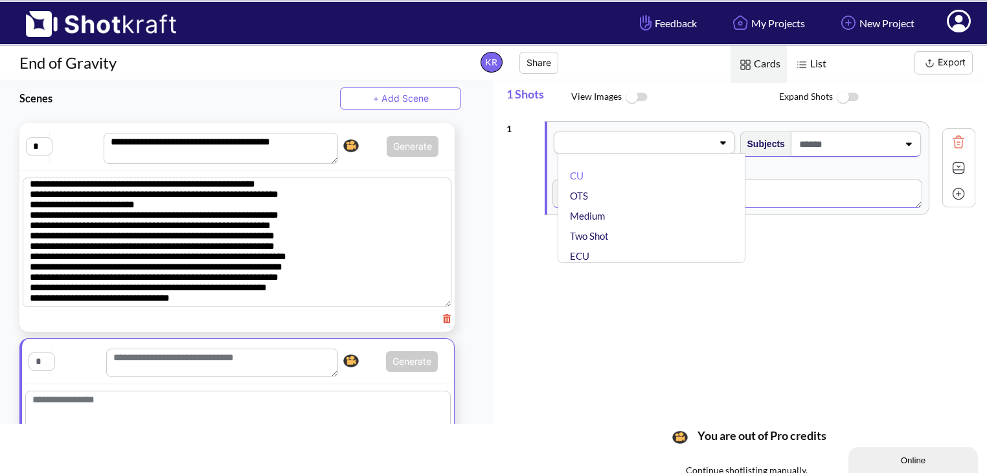
click at [647, 157] on div "CU OTS Medium Two Shot ECU Wide Master shot Cowboy Insert POV Full Shot Establi…" at bounding box center [650, 208] width 187 height 110
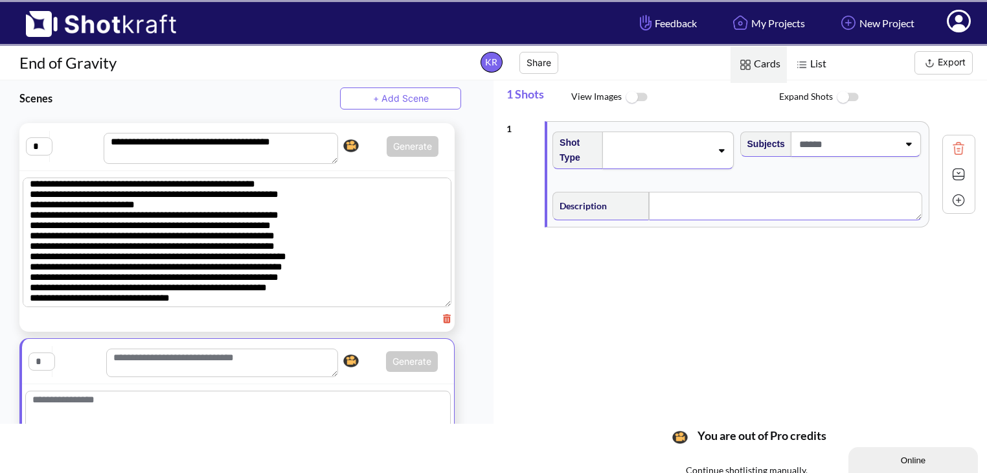
click at [677, 216] on textarea at bounding box center [785, 206] width 273 height 28
click at [649, 230] on div "1 Shot Type Subjects Description ******* Notes Movement Camera Focus Frame Foca…" at bounding box center [740, 176] width 469 height 122
type textarea "*******"
click at [600, 314] on div "1 Shot Type Subjects Description Notes Movement Camera Focus Frame Focal You ra…" at bounding box center [746, 268] width 480 height 306
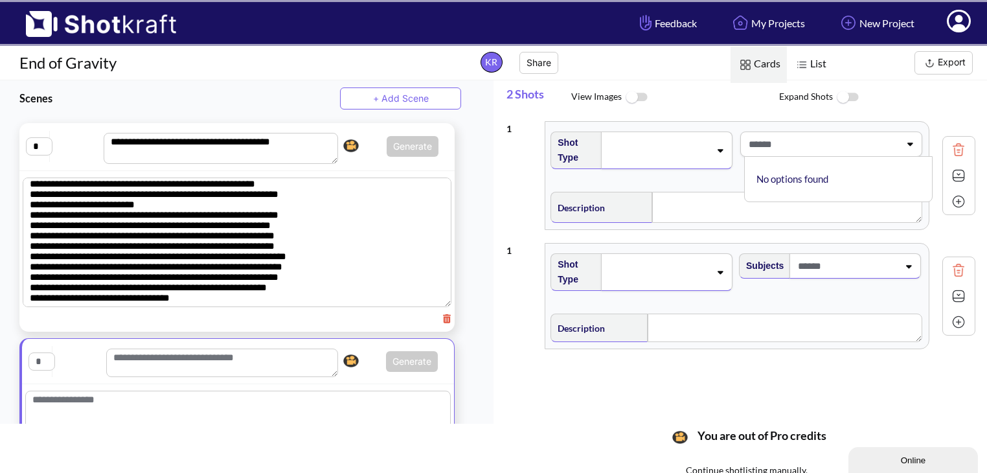
click at [813, 148] on span at bounding box center [822, 143] width 154 height 21
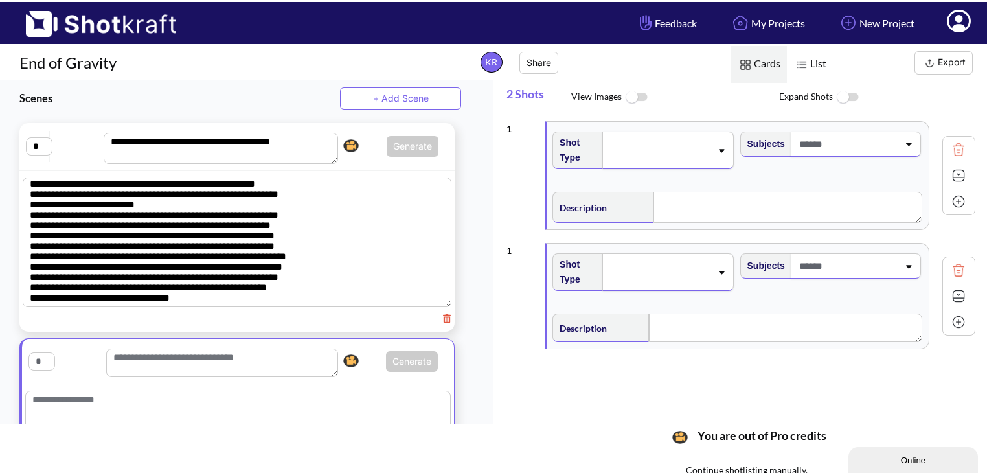
click at [719, 147] on icon at bounding box center [720, 150] width 17 height 9
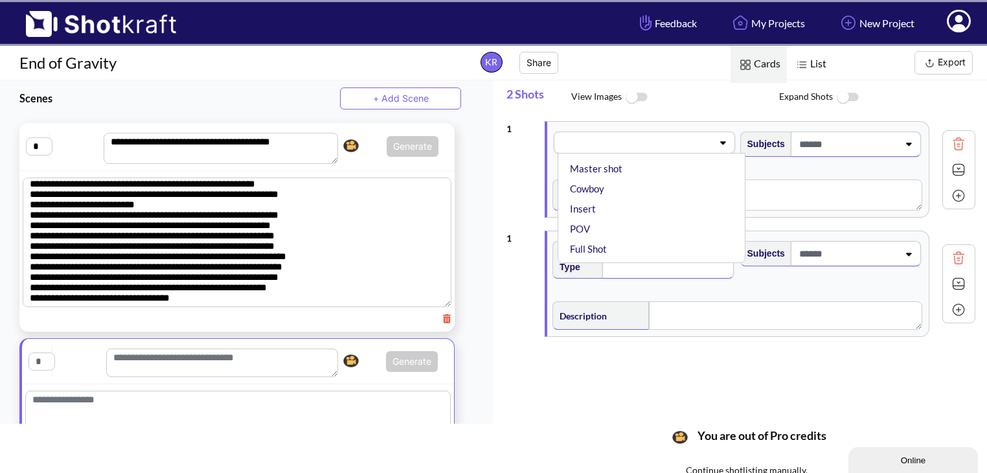
scroll to position [129, 0]
click at [623, 202] on li "Insert" at bounding box center [654, 207] width 174 height 20
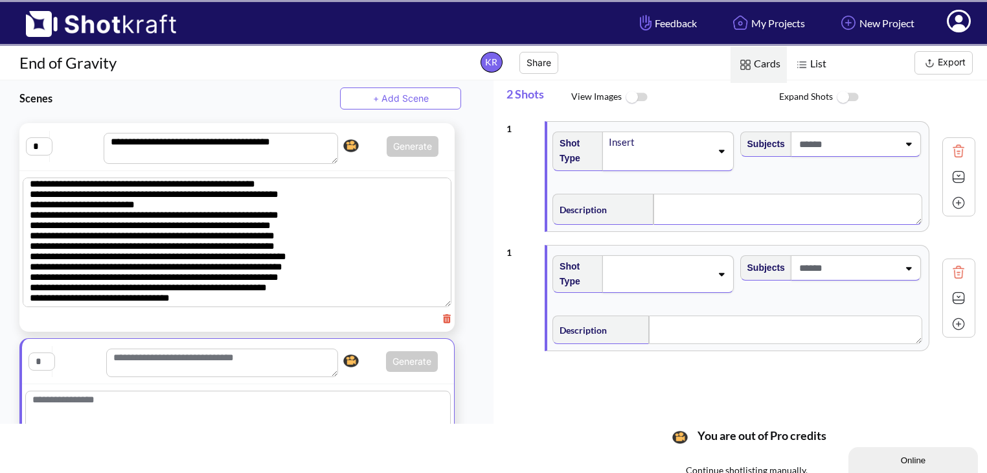
click at [674, 210] on textarea at bounding box center [787, 209] width 269 height 31
click at [954, 273] on img at bounding box center [957, 271] width 19 height 19
type textarea "*******"
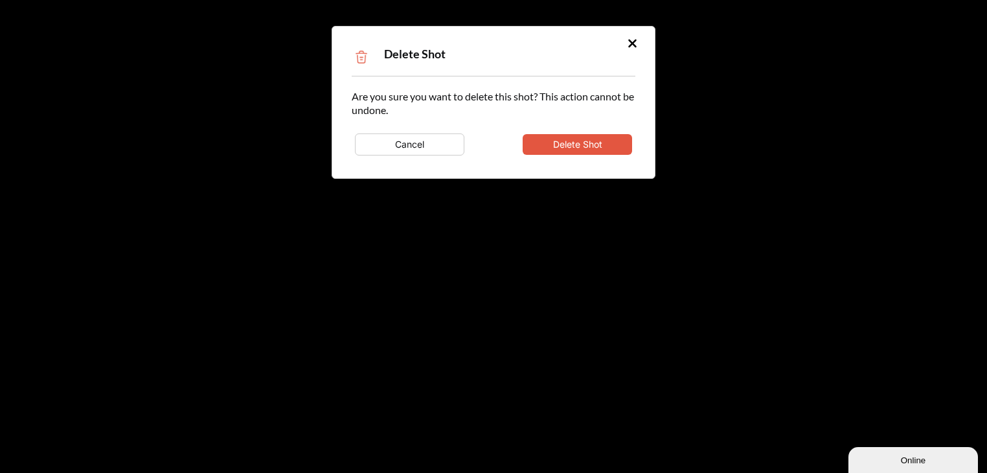
type textarea "*******"
click at [585, 146] on button "Delete Shot" at bounding box center [576, 144] width 109 height 21
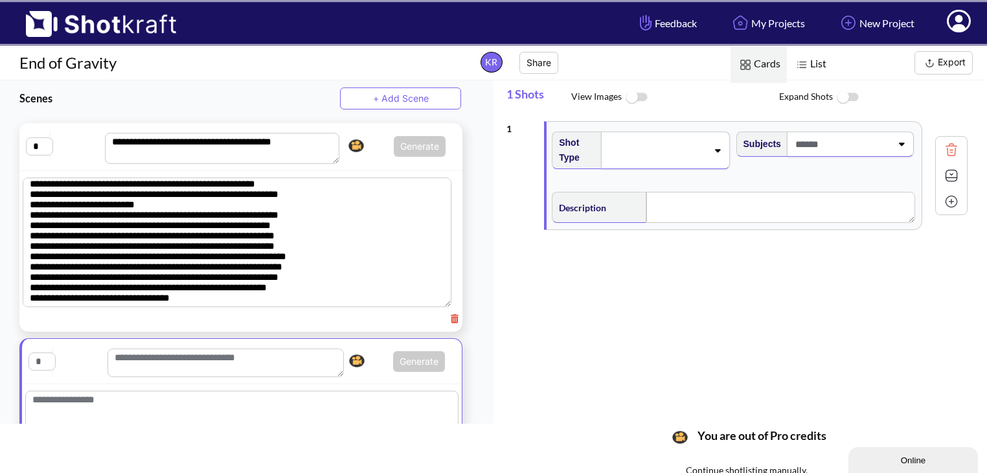
click at [40, 366] on input "text" at bounding box center [41, 361] width 27 height 18
type input "*"
paste textarea "**********"
type textarea "**********"
click at [118, 404] on textarea at bounding box center [241, 423] width 433 height 60
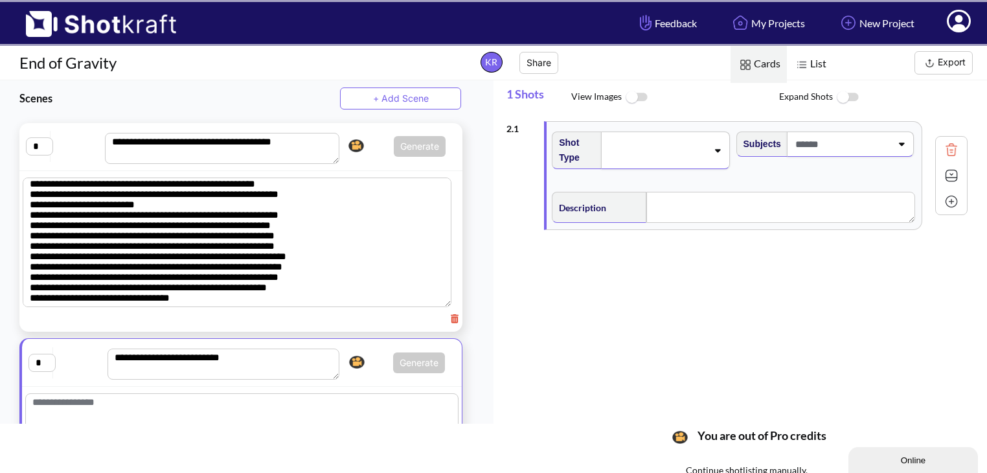
paste textarea "**********"
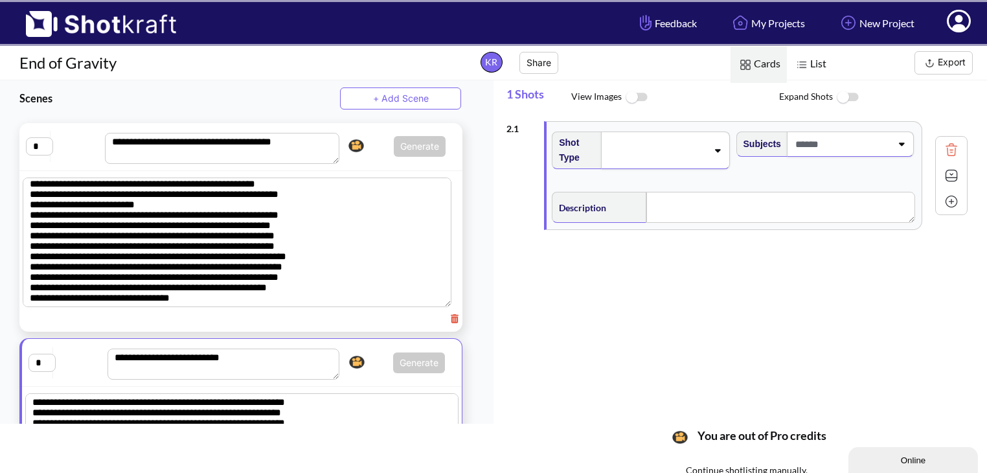
scroll to position [69, 0]
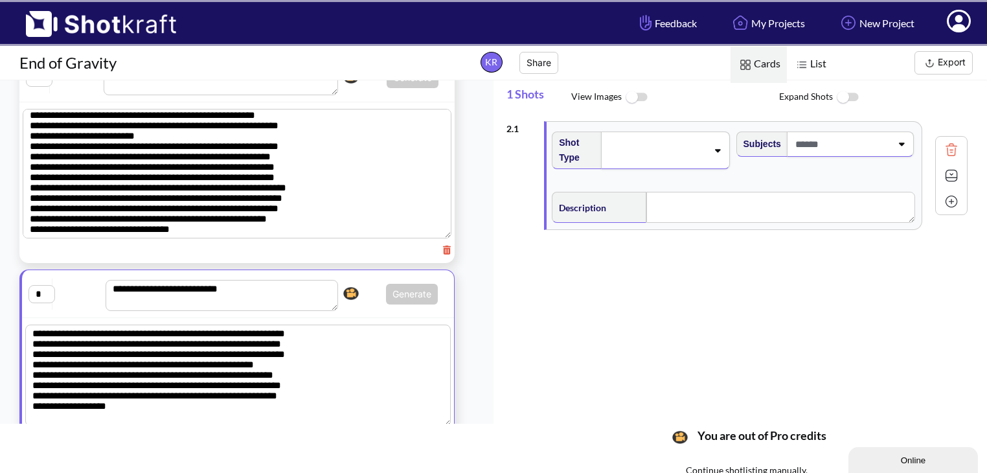
click at [663, 151] on span at bounding box center [656, 150] width 100 height 18
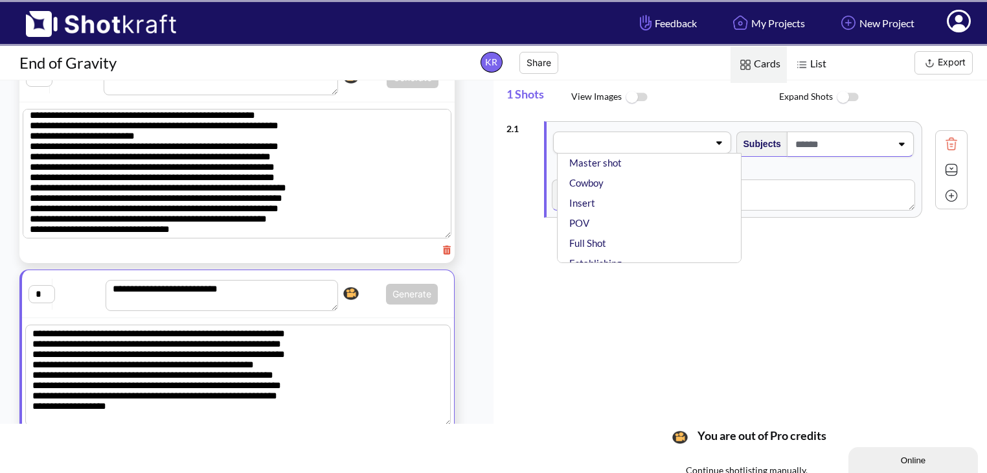
scroll to position [135, 0]
click at [607, 203] on li "Insert" at bounding box center [652, 201] width 171 height 20
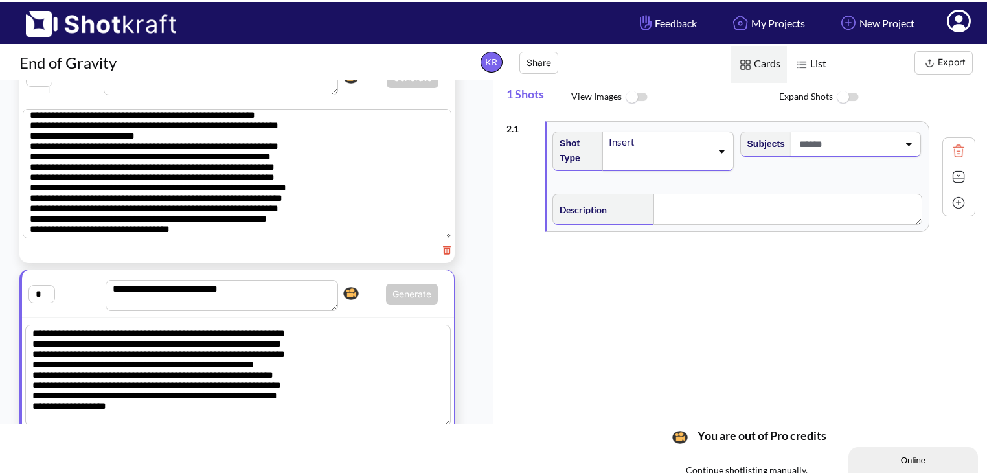
type textarea "**********"
click at [687, 204] on textarea at bounding box center [787, 209] width 269 height 31
type textarea "*******"
click at [653, 280] on div "2 . 1 Shot Type Insert Subjects Description ******* Notes Movement Camera Focus…" at bounding box center [746, 268] width 480 height 306
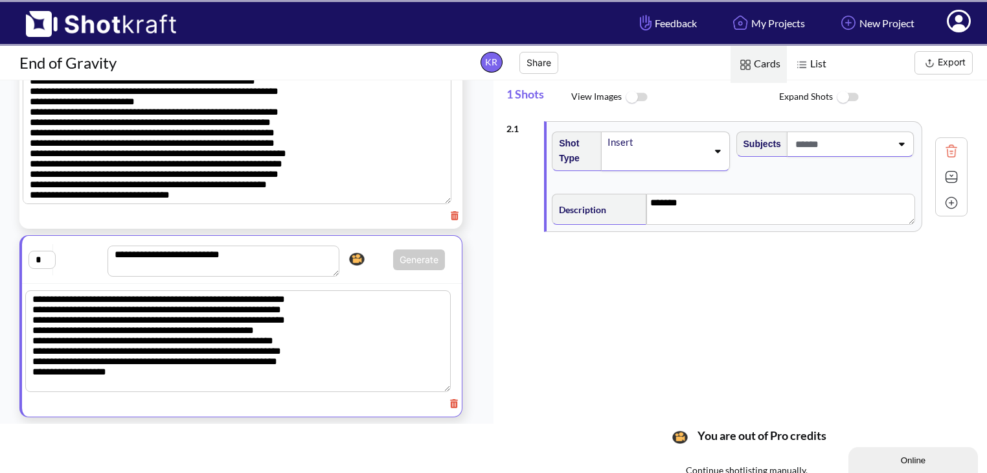
scroll to position [0, 0]
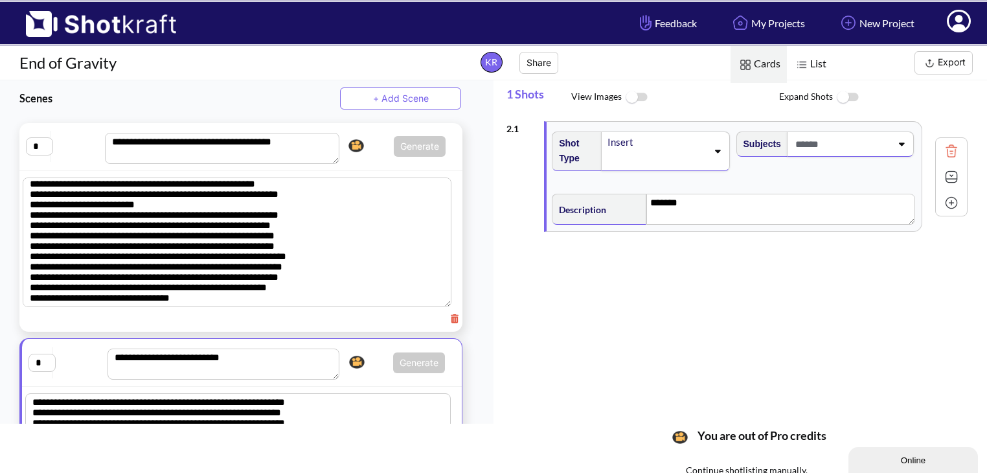
click at [406, 84] on span "Scenes + Add Scene" at bounding box center [230, 98] width 461 height 36
click at [388, 102] on button "+ Add Scene" at bounding box center [400, 98] width 121 height 22
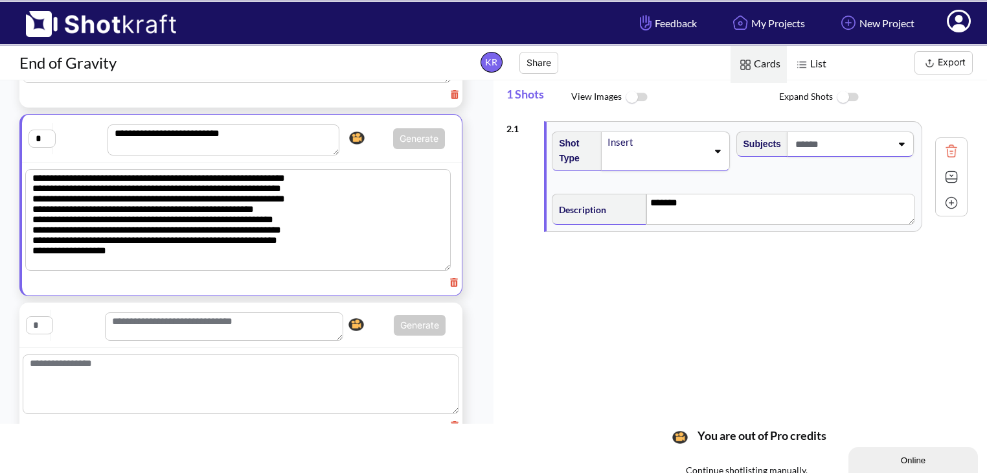
scroll to position [255, 0]
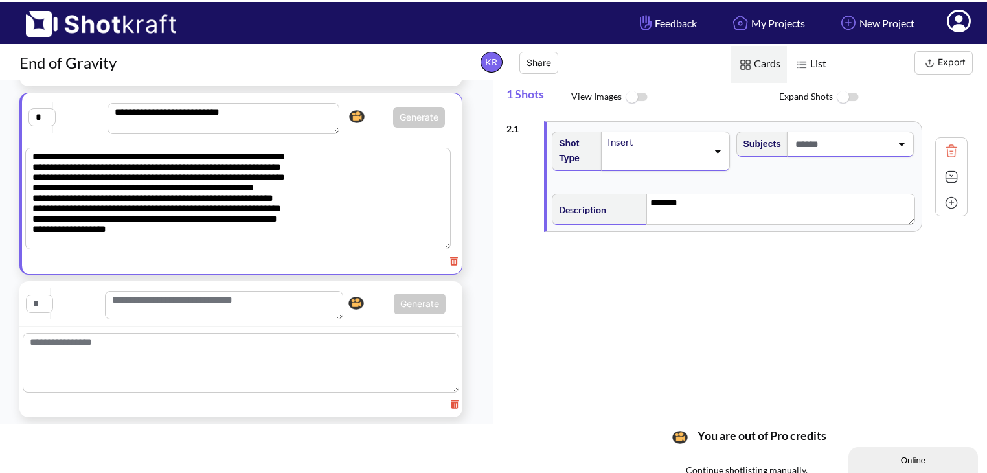
click at [129, 296] on textarea at bounding box center [224, 305] width 238 height 28
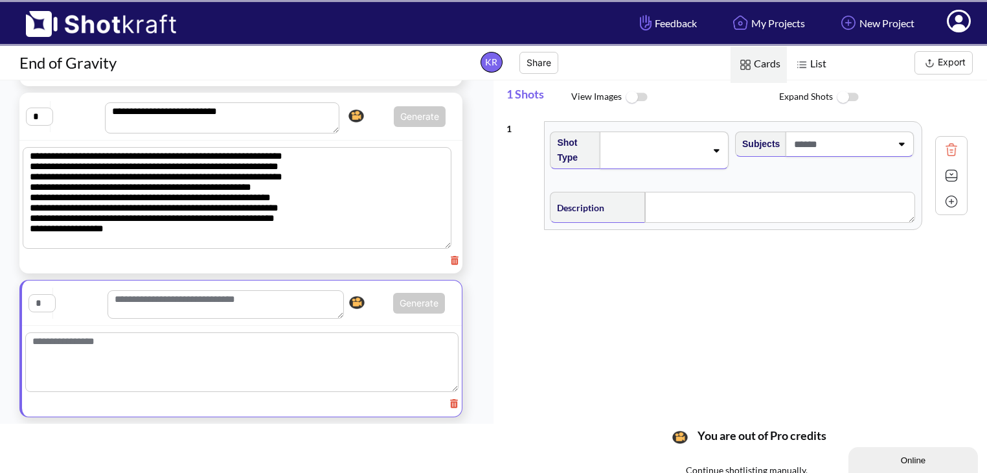
paste textarea "**********"
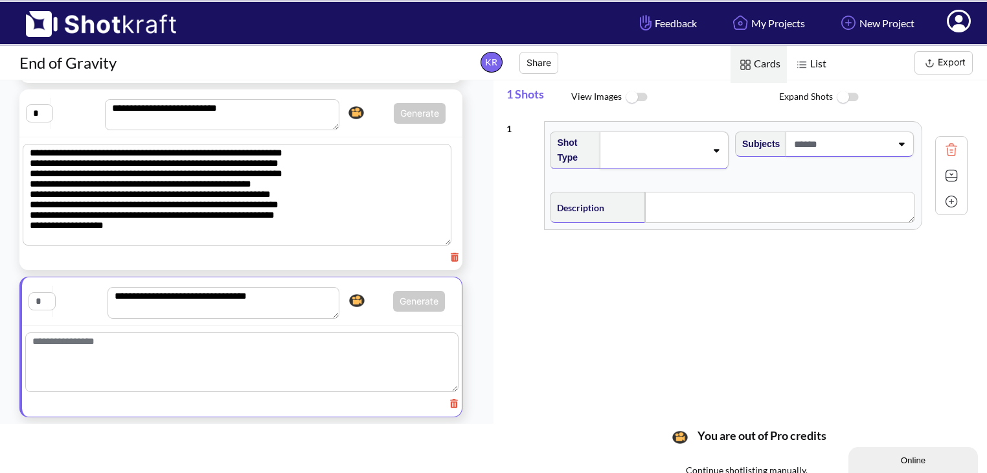
type textarea "**********"
click at [41, 292] on input "text" at bounding box center [41, 301] width 27 height 18
type input "*"
click at [64, 354] on textarea at bounding box center [241, 362] width 433 height 60
paste textarea "**********"
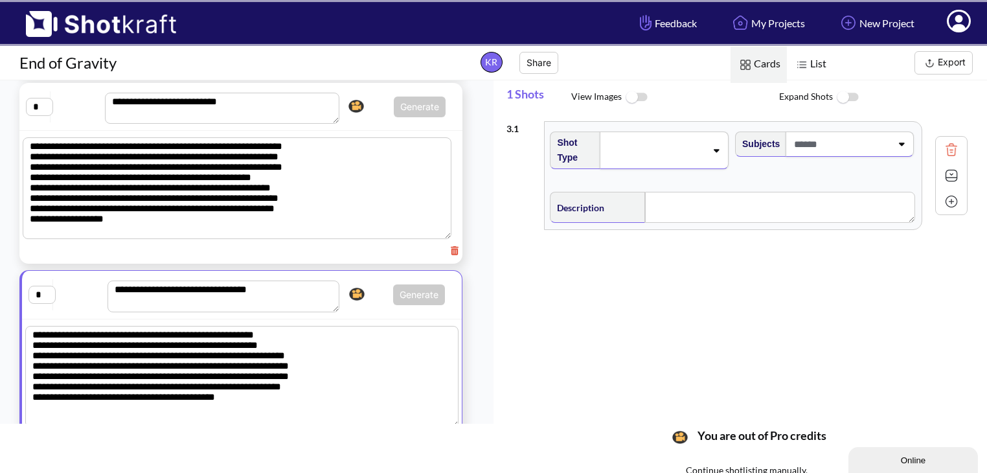
scroll to position [256, 0]
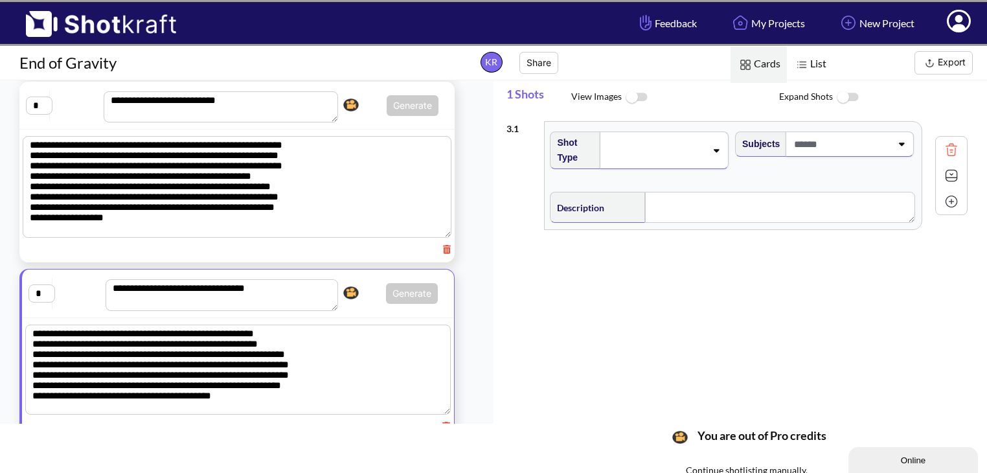
click at [653, 151] on span at bounding box center [655, 150] width 101 height 18
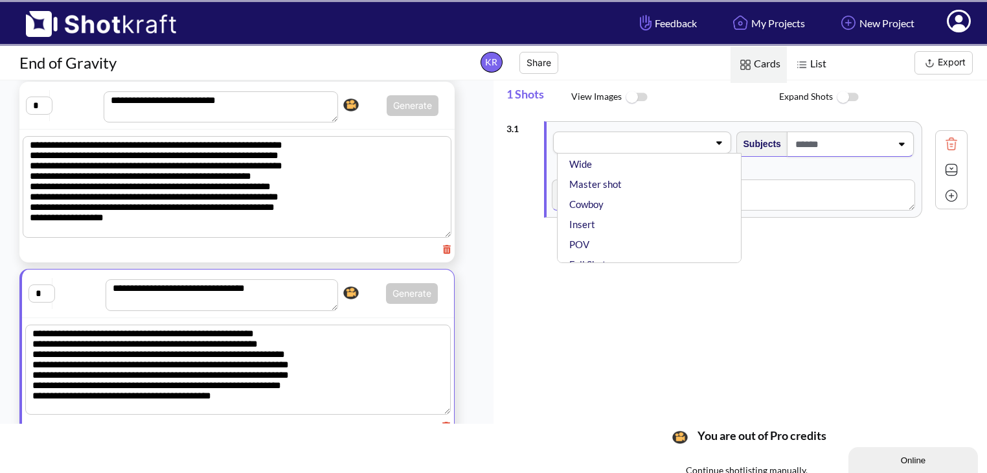
scroll to position [126, 0]
click at [601, 210] on li "Insert" at bounding box center [652, 211] width 171 height 20
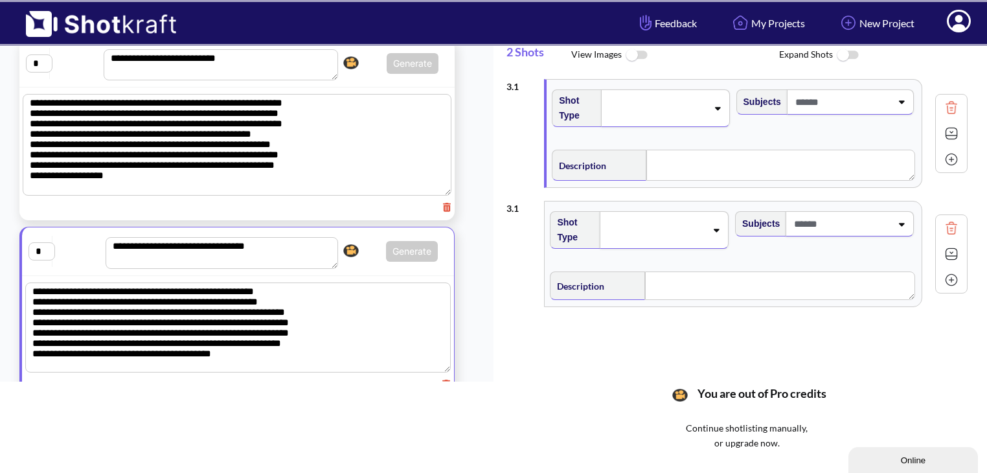
scroll to position [0, 0]
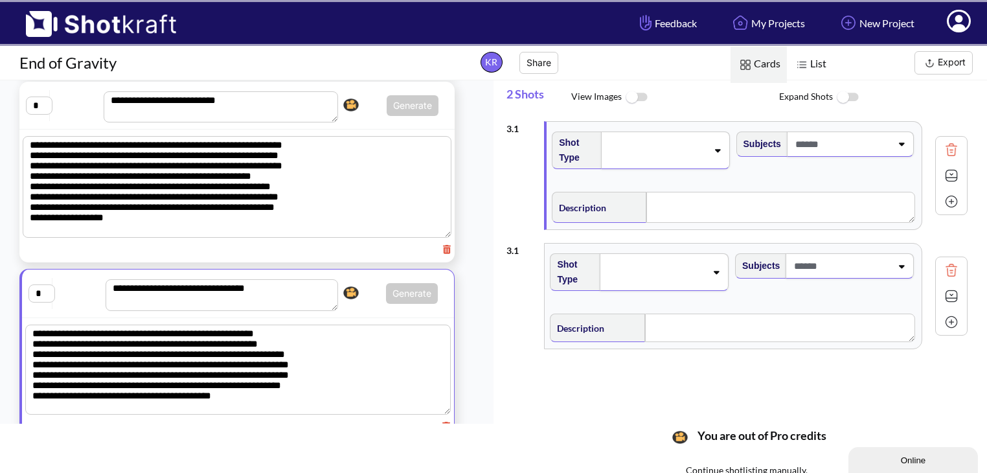
click at [634, 155] on span at bounding box center [656, 150] width 100 height 18
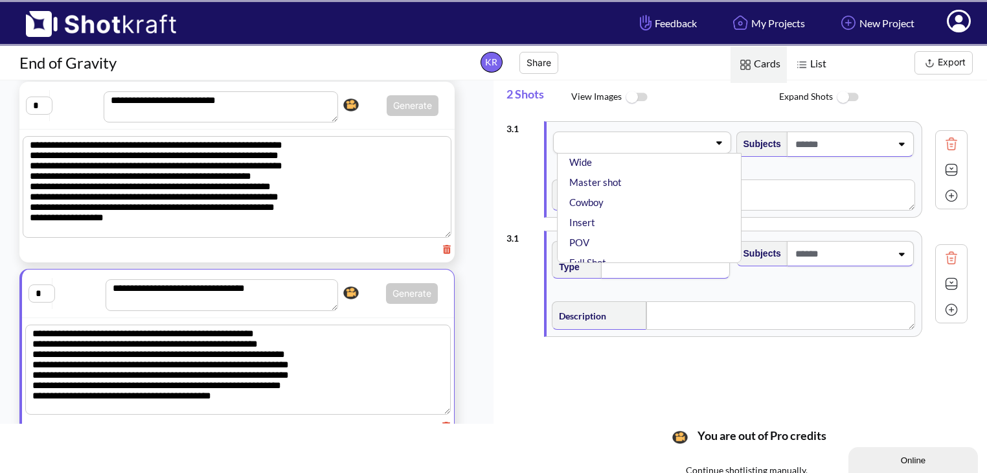
scroll to position [124, 0]
click at [617, 210] on li "Insert" at bounding box center [652, 213] width 171 height 20
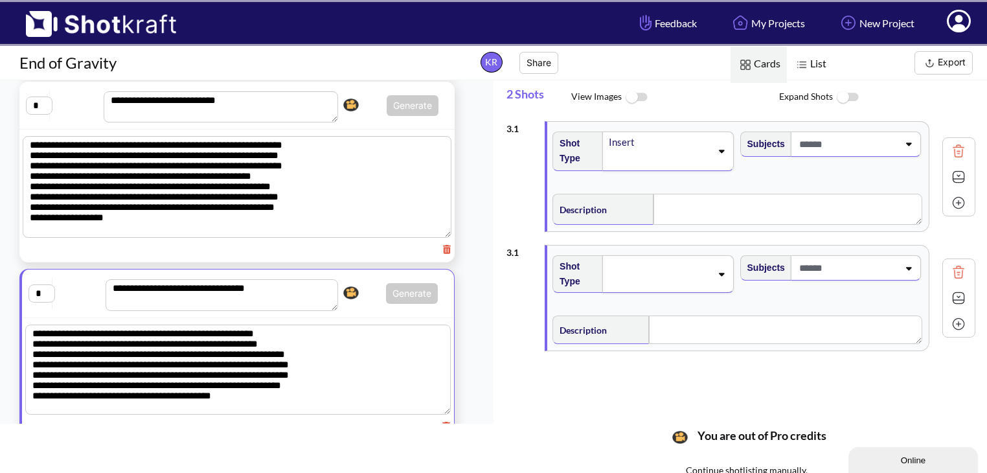
type textarea "**********"
click at [690, 194] on textarea at bounding box center [787, 209] width 269 height 31
click at [768, 175] on div "Subjects" at bounding box center [831, 156] width 187 height 62
click at [681, 207] on textarea "******" at bounding box center [787, 209] width 269 height 31
click at [738, 182] on div "Subjects" at bounding box center [831, 156] width 187 height 62
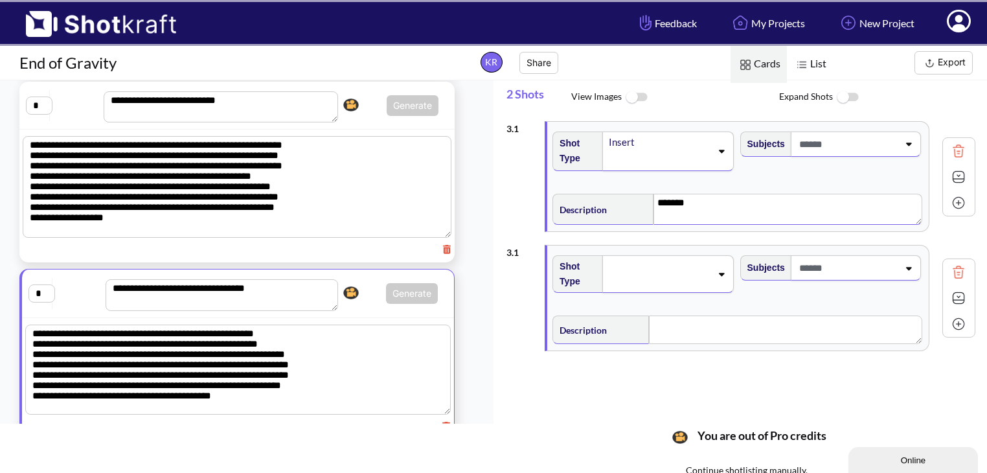
click at [713, 302] on div "Shot Type" at bounding box center [643, 279] width 187 height 60
click at [718, 278] on div at bounding box center [667, 274] width 131 height 38
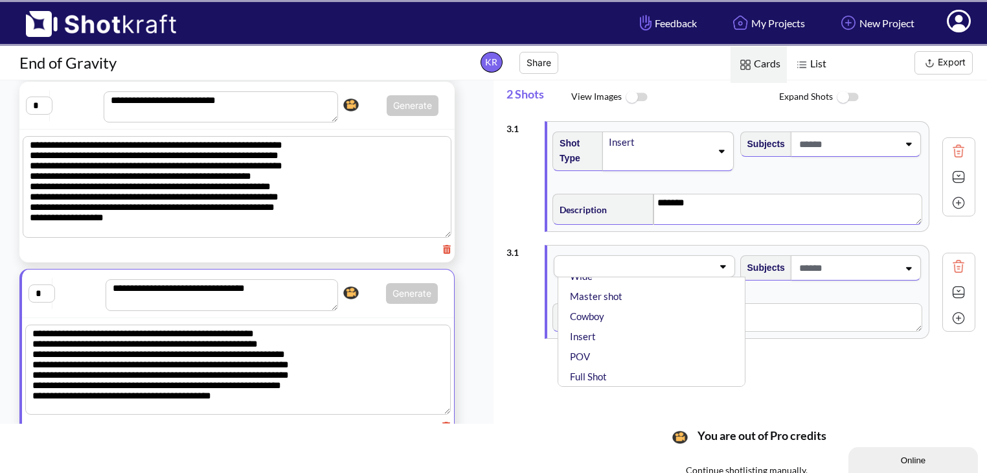
scroll to position [128, 0]
click at [655, 326] on li "Insert" at bounding box center [654, 332] width 174 height 20
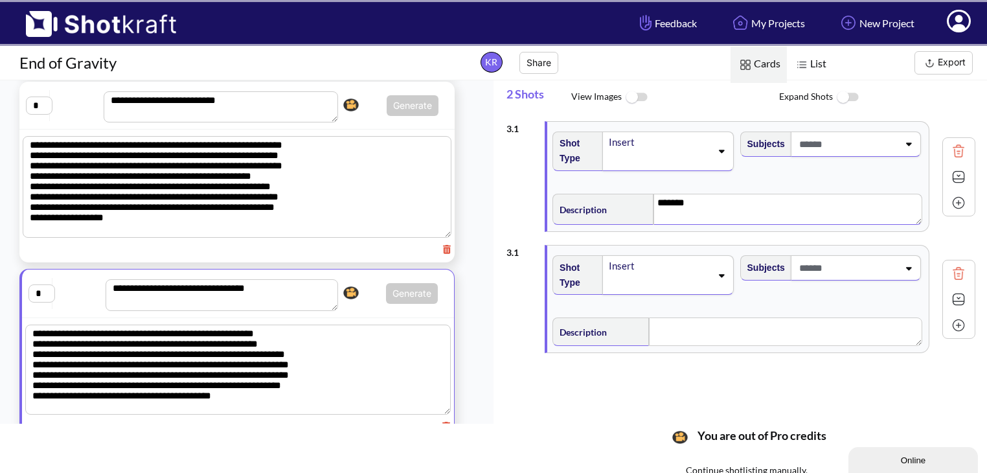
type textarea "*******"
click at [671, 326] on textarea at bounding box center [785, 331] width 273 height 28
click at [668, 199] on textarea "*******" at bounding box center [787, 209] width 269 height 31
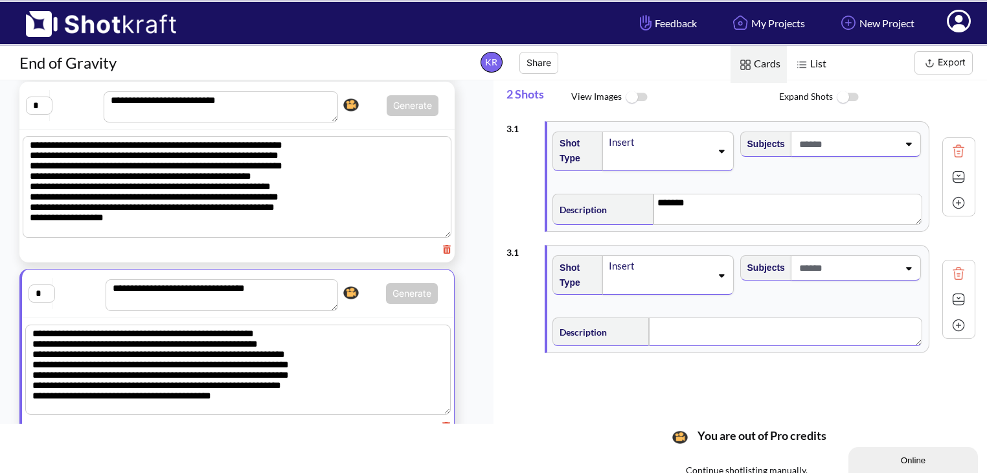
click at [682, 342] on textarea at bounding box center [785, 331] width 273 height 28
paste textarea "*******"
type textarea "*******"
click at [726, 396] on div "3 . 1 Shot Type Insert Subjects Description ******* Notes Movement Camera Focus…" at bounding box center [746, 268] width 480 height 306
type textarea "*******"
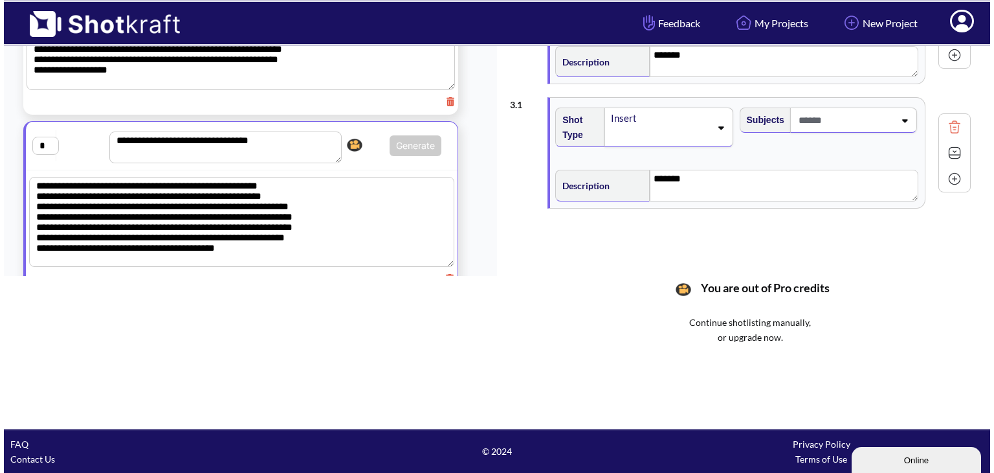
scroll to position [0, 0]
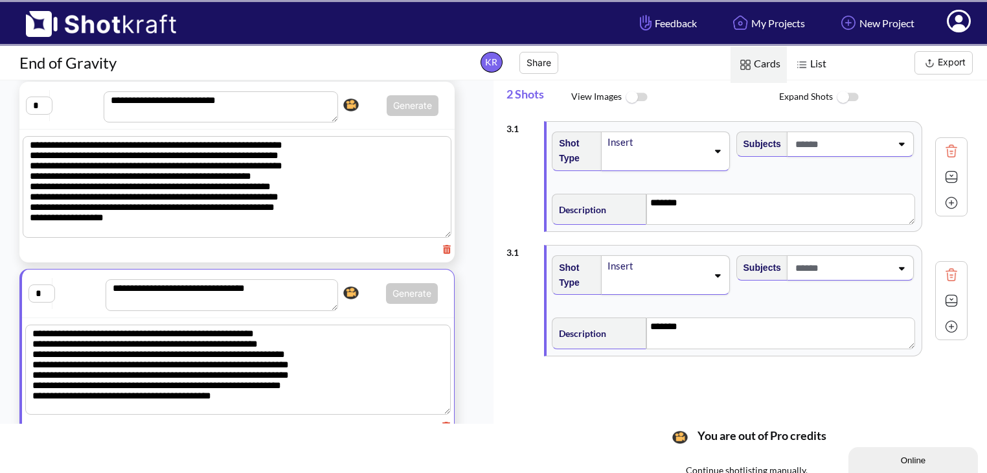
click at [813, 65] on span "List" at bounding box center [810, 64] width 46 height 37
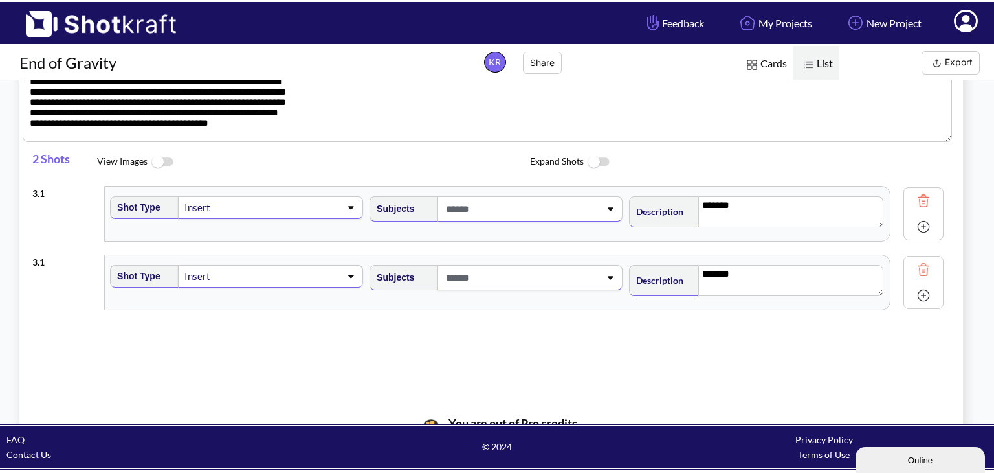
scroll to position [538, 0]
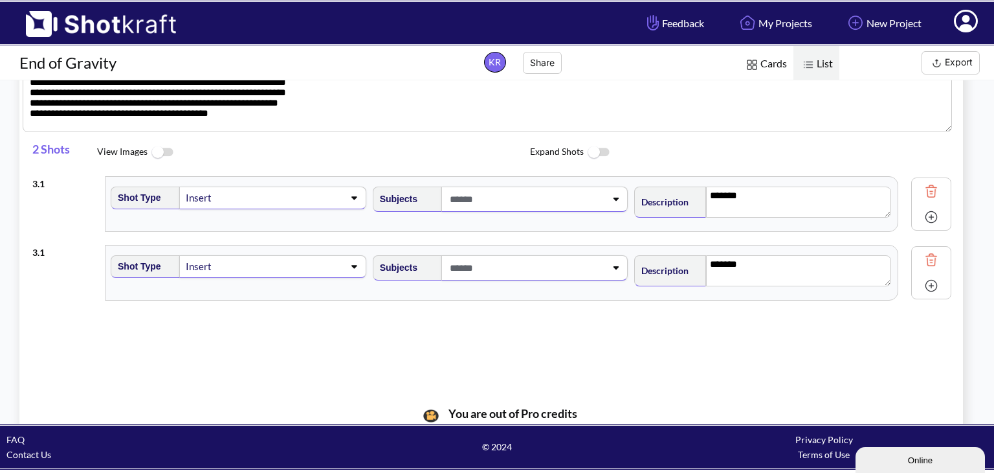
click at [922, 188] on img at bounding box center [931, 190] width 19 height 19
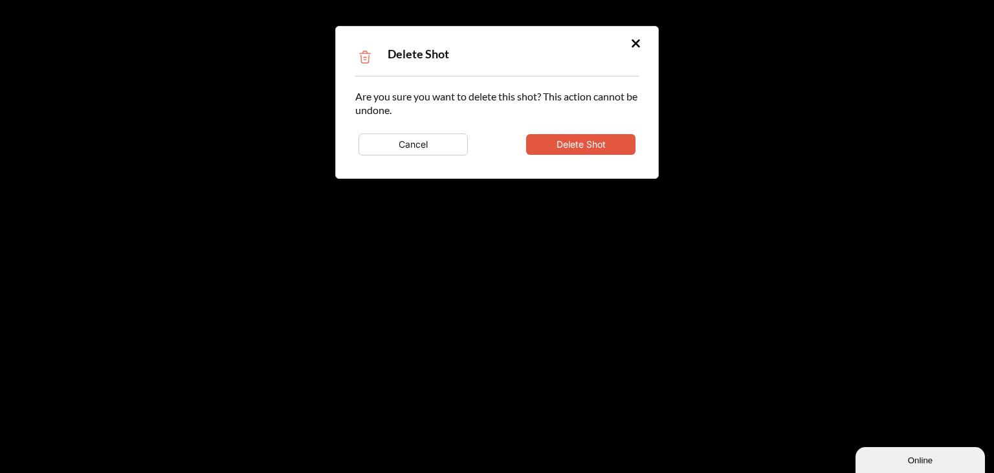
click at [607, 139] on button "Delete Shot" at bounding box center [580, 144] width 109 height 21
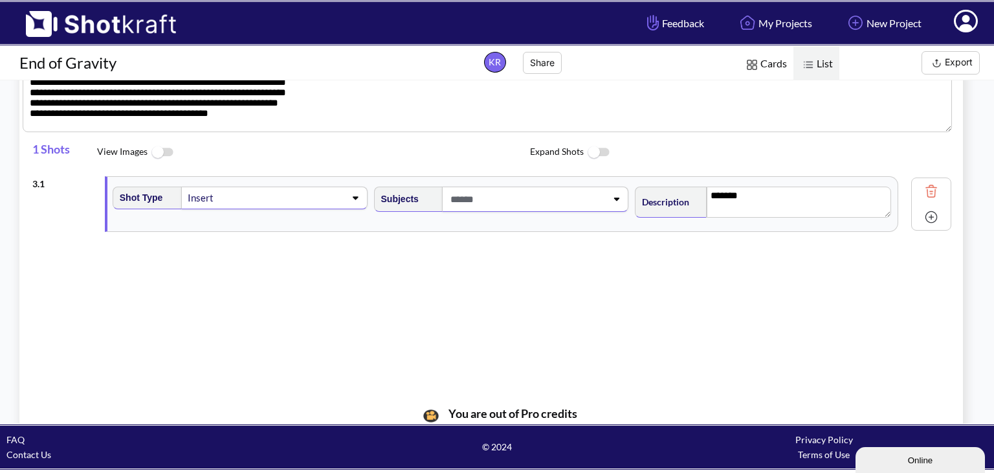
click at [922, 187] on img at bounding box center [931, 190] width 19 height 19
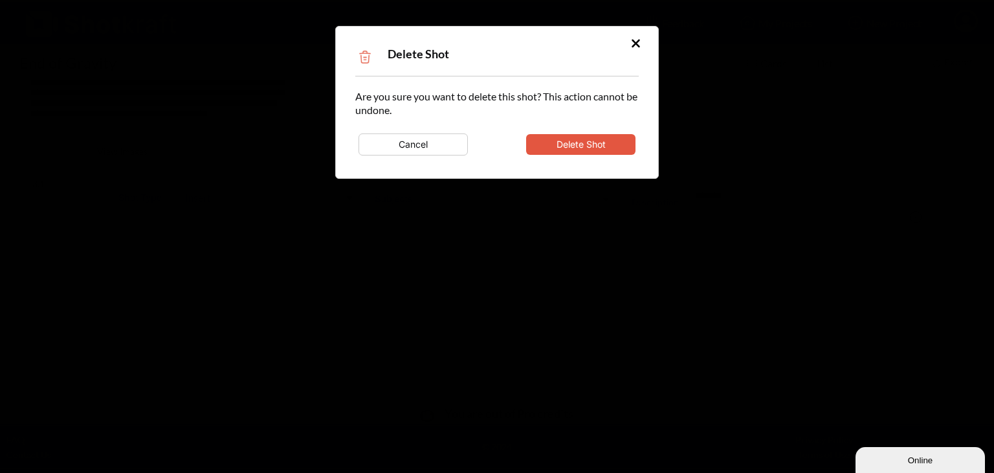
click at [575, 139] on button "Delete Shot" at bounding box center [580, 144] width 109 height 21
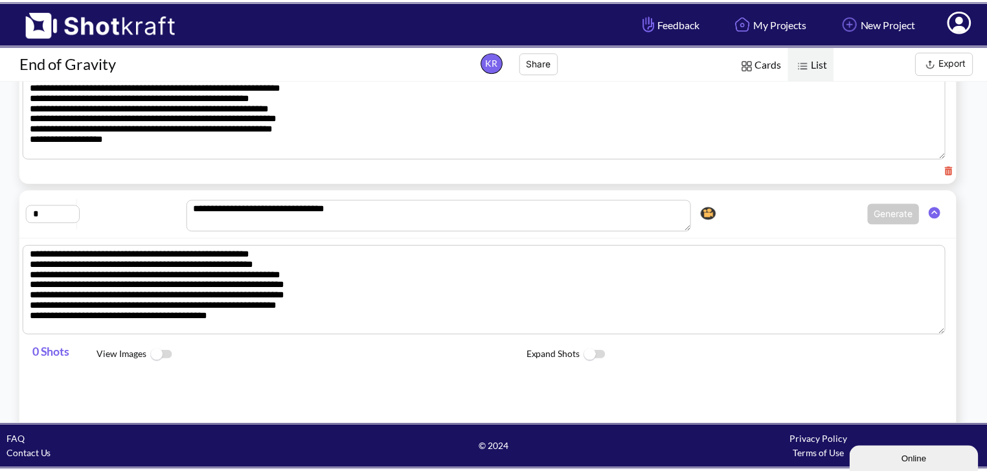
scroll to position [346, 0]
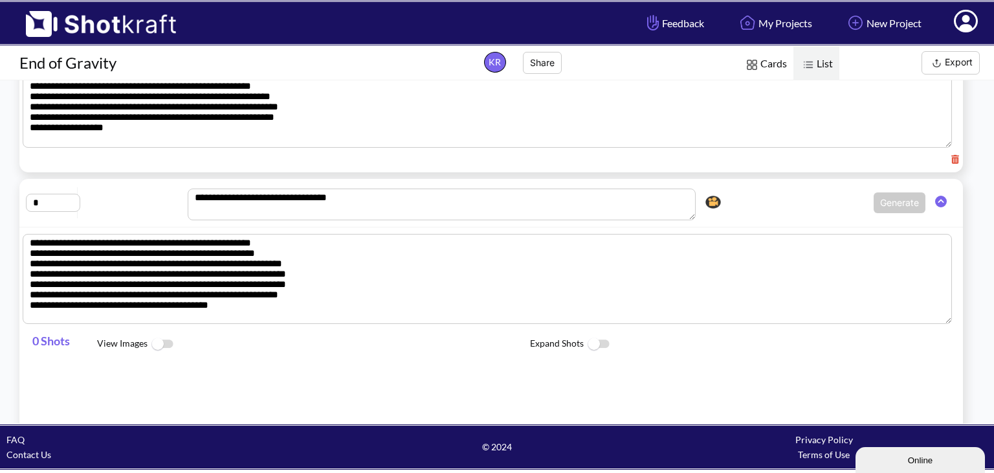
click at [606, 341] on img at bounding box center [598, 344] width 29 height 28
click at [601, 341] on img at bounding box center [598, 344] width 29 height 28
click at [165, 345] on img at bounding box center [162, 344] width 29 height 28
click at [45, 337] on span "0 Shots" at bounding box center [64, 344] width 65 height 34
click at [756, 63] on img at bounding box center [752, 64] width 17 height 17
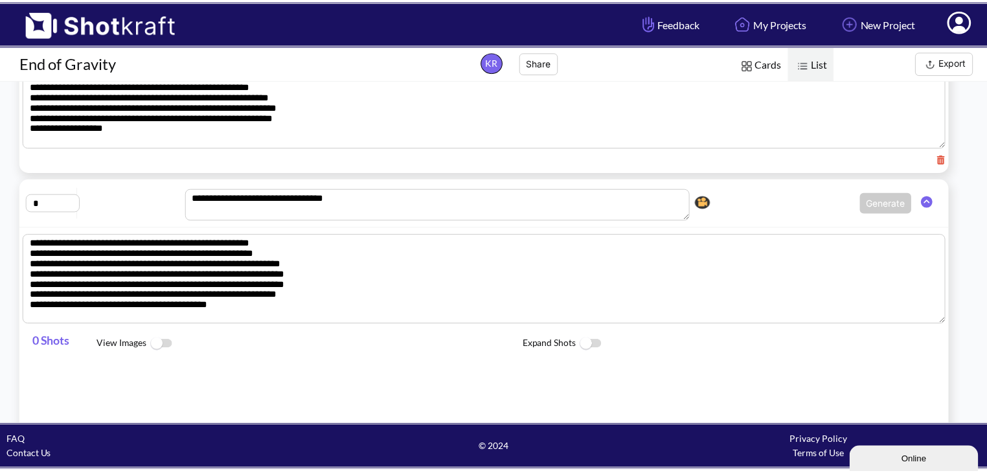
scroll to position [278, 0]
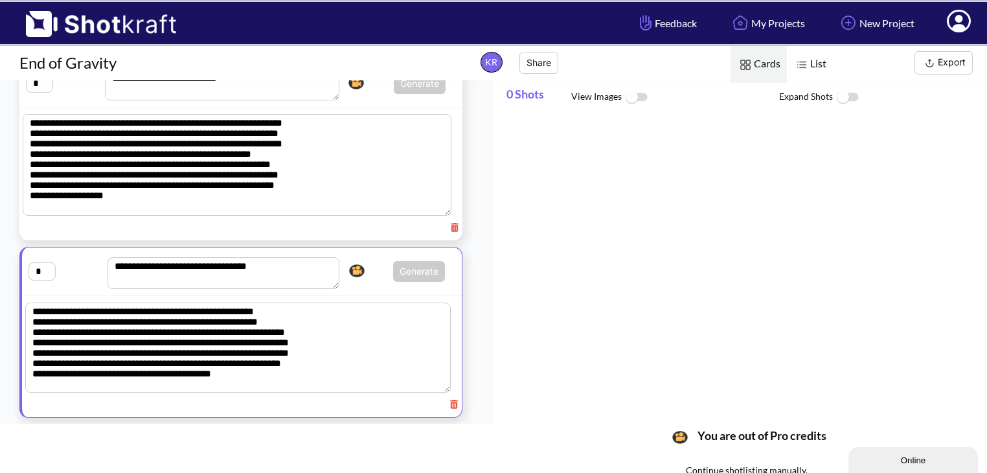
click at [450, 403] on icon at bounding box center [454, 403] width 8 height 9
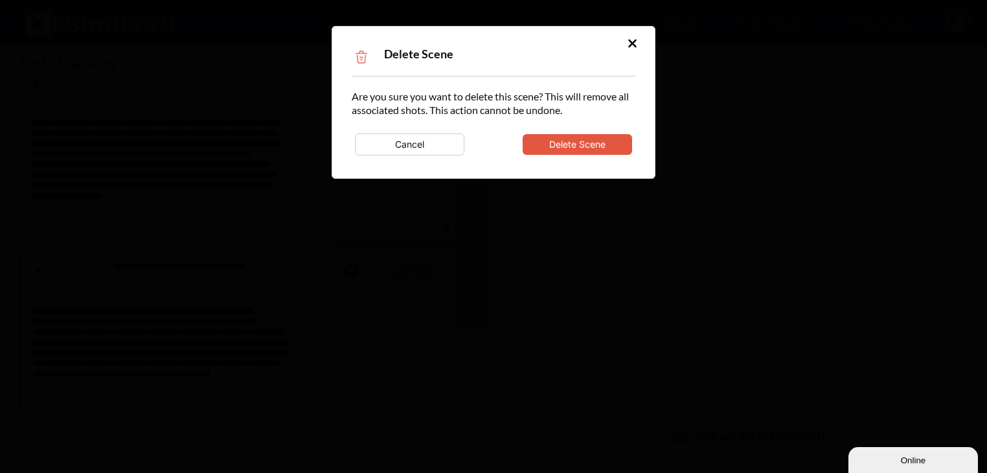
click at [576, 143] on button "Delete Scene" at bounding box center [576, 144] width 109 height 21
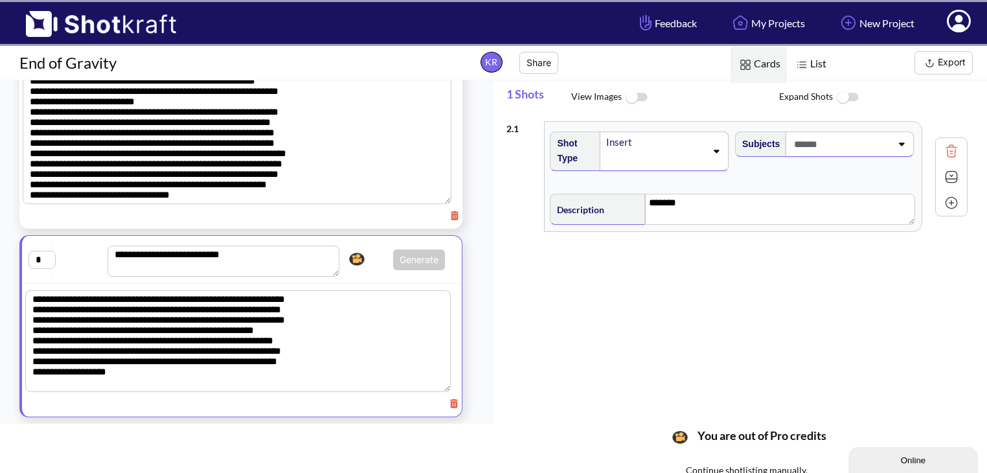
scroll to position [103, 0]
click at [450, 216] on icon at bounding box center [454, 215] width 9 height 10
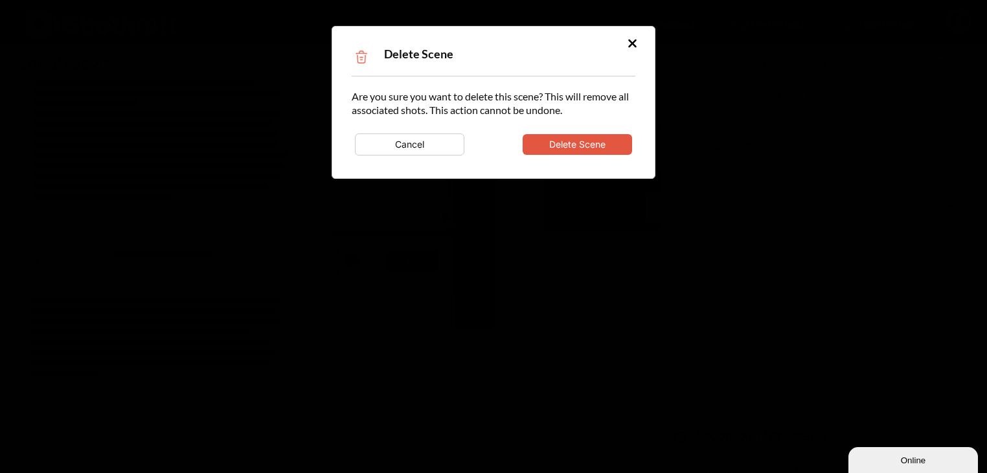
click at [580, 136] on button "Delete Scene" at bounding box center [576, 144] width 109 height 21
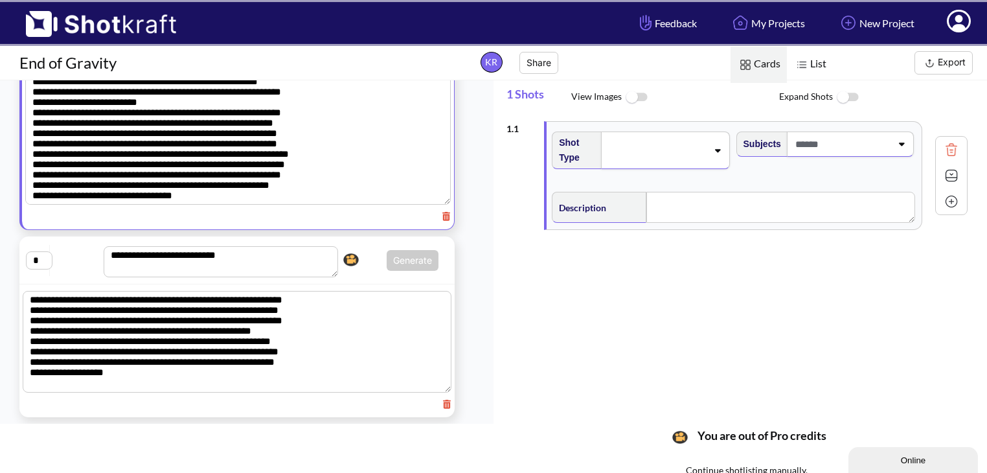
type textarea "*******"
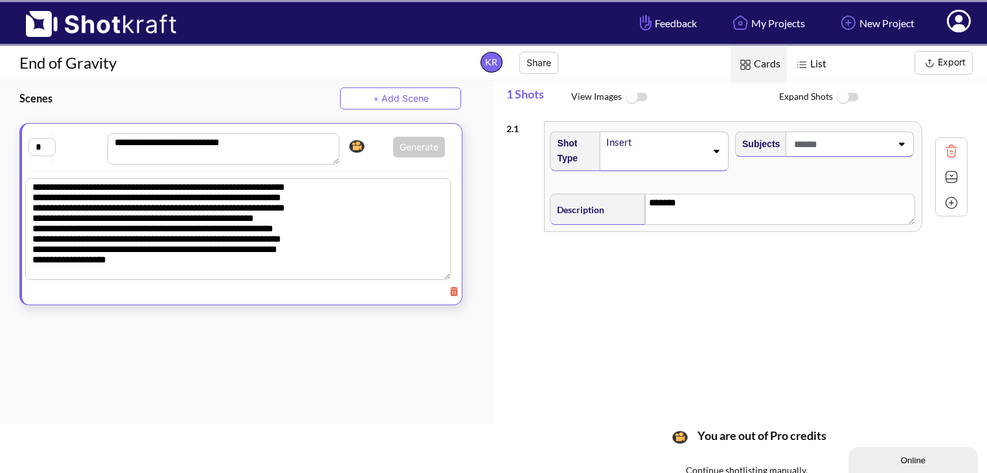
click at [450, 293] on icon at bounding box center [454, 291] width 8 height 9
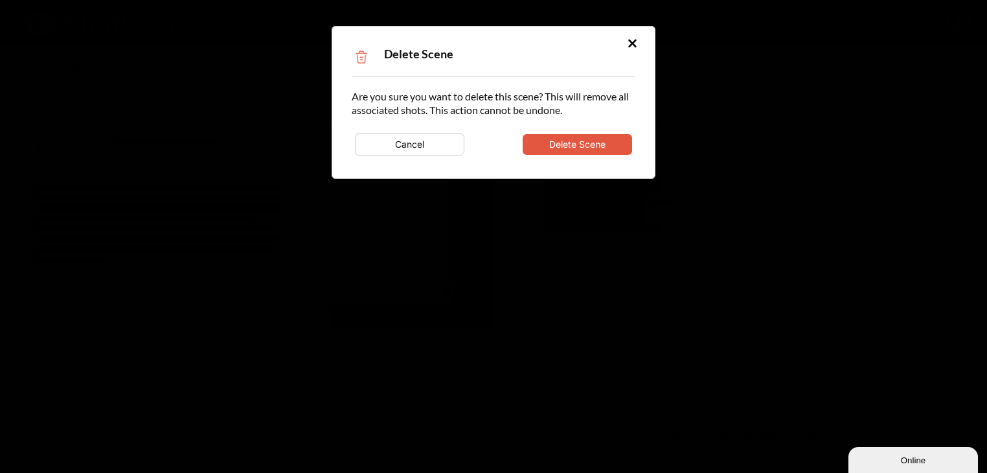
click at [586, 139] on button "Delete Scene" at bounding box center [576, 144] width 109 height 21
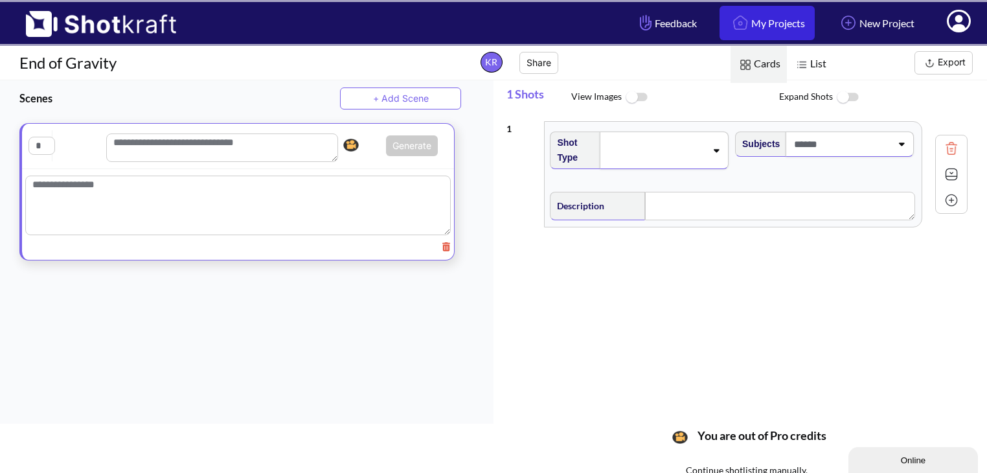
click at [762, 16] on link "My Projects" at bounding box center [766, 23] width 95 height 34
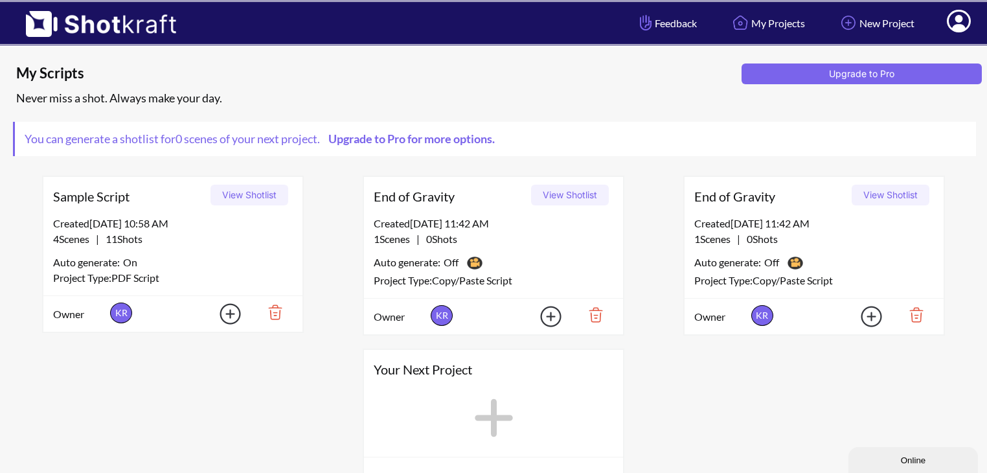
click at [596, 313] on img at bounding box center [590, 315] width 45 height 22
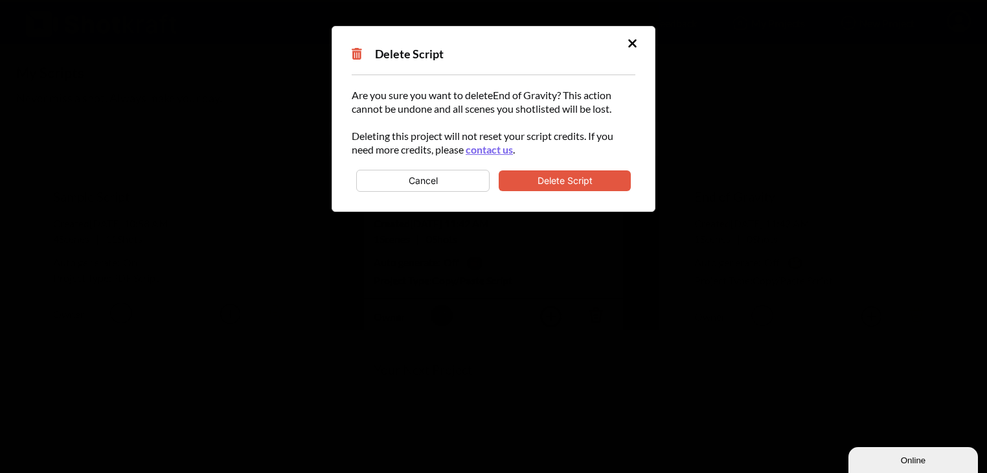
click at [573, 174] on button "Delete Script" at bounding box center [565, 180] width 132 height 21
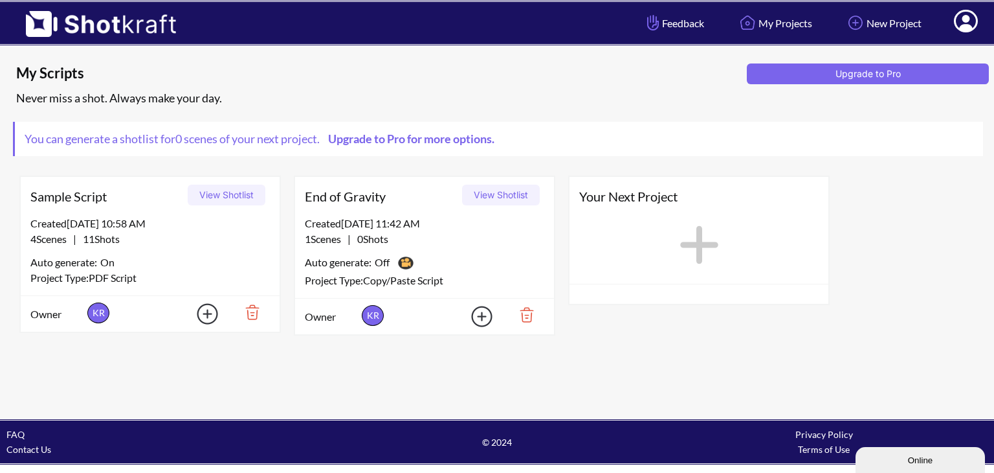
click at [527, 315] on img at bounding box center [522, 315] width 45 height 22
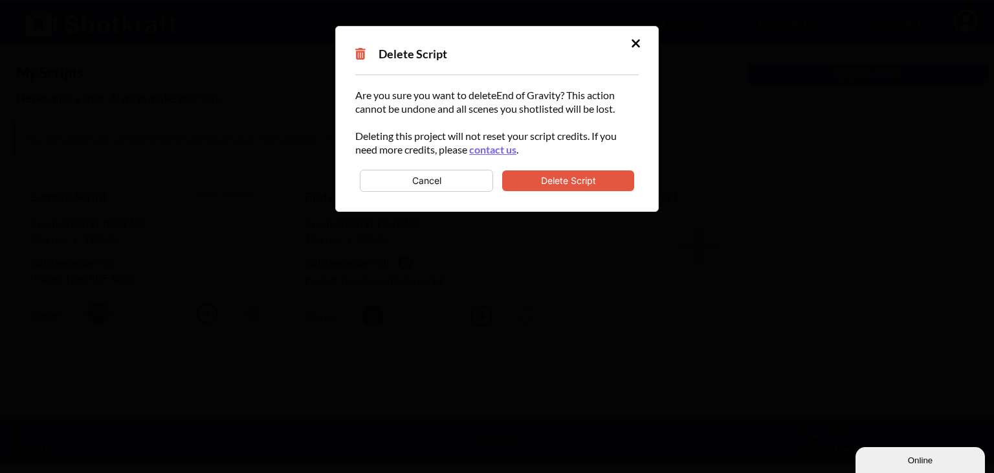
click at [575, 186] on button "Delete Script" at bounding box center [568, 180] width 132 height 21
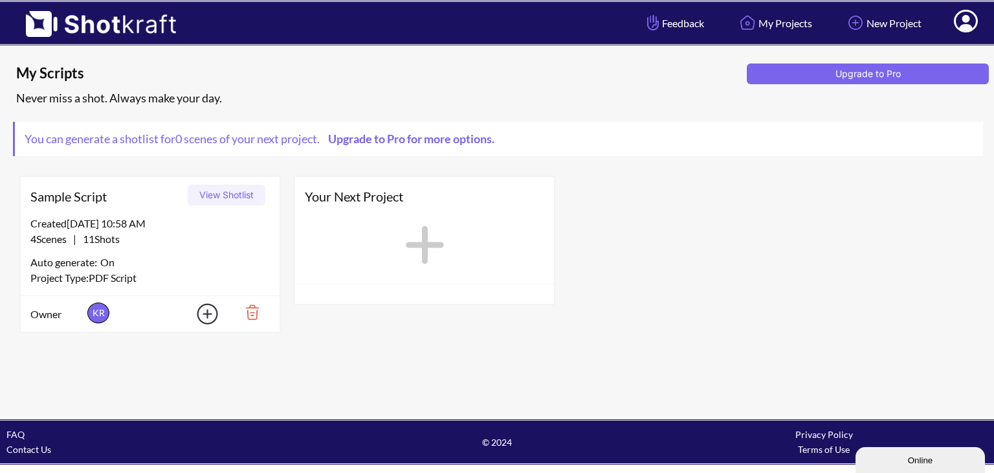
click at [285, 72] on span "My Scripts" at bounding box center [379, 72] width 726 height 19
click at [251, 312] on img at bounding box center [247, 312] width 45 height 22
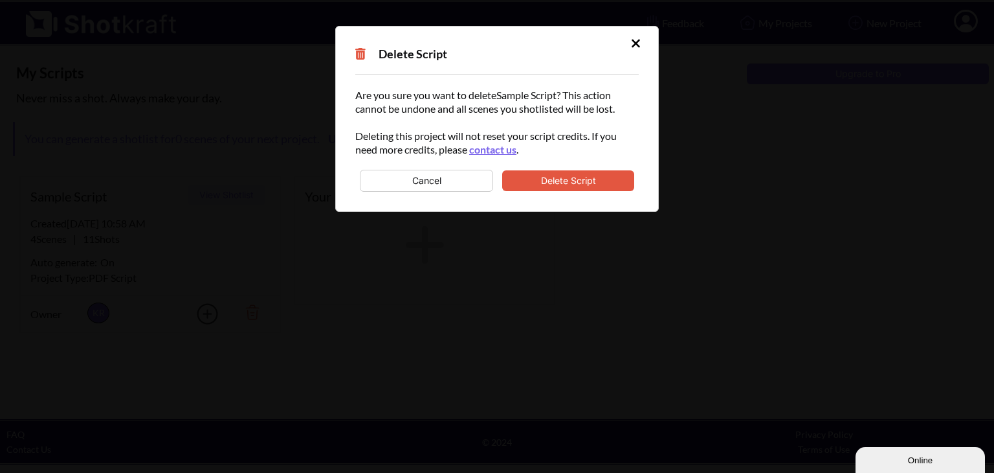
click at [585, 188] on button "Delete Script" at bounding box center [568, 180] width 132 height 21
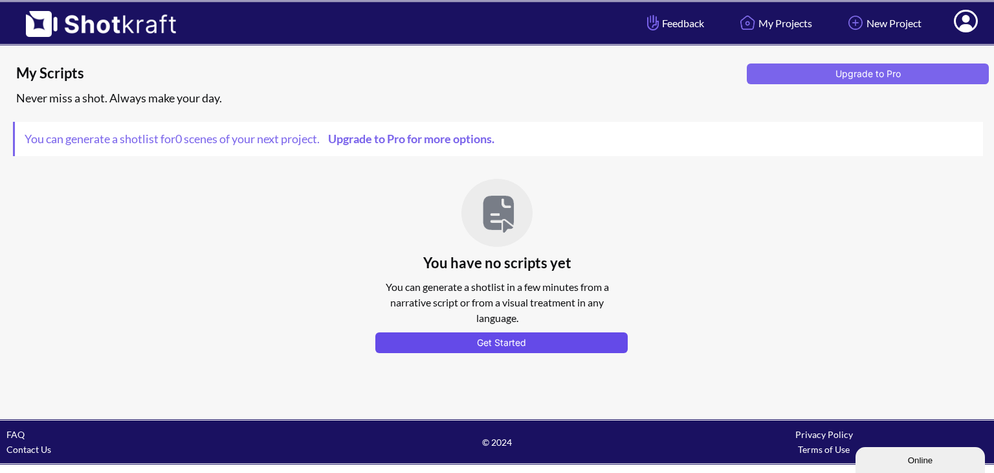
click at [497, 333] on button "Get Started" at bounding box center [502, 342] width 252 height 21
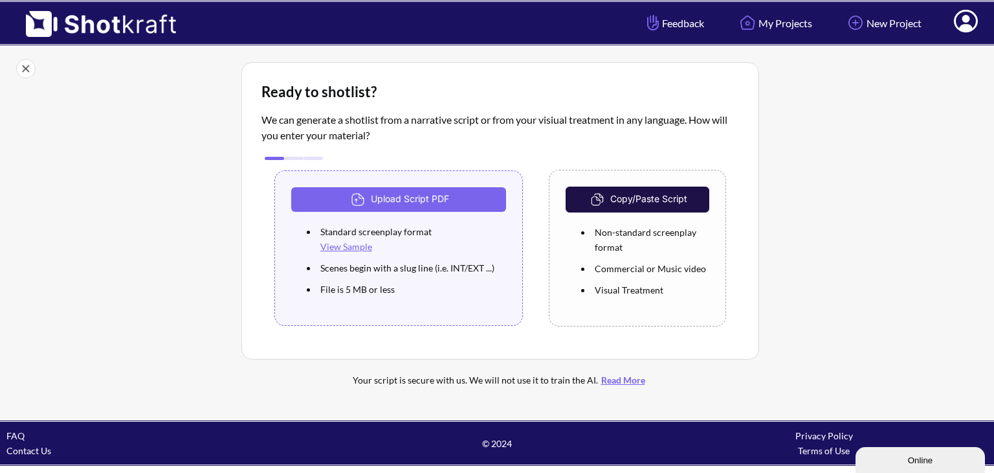
click at [601, 201] on img at bounding box center [599, 199] width 23 height 19
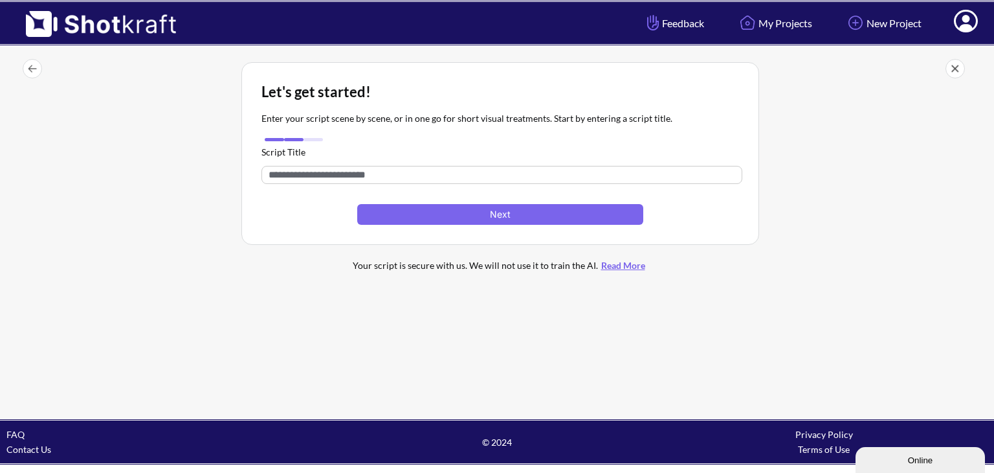
click at [531, 178] on input "text" at bounding box center [502, 175] width 481 height 18
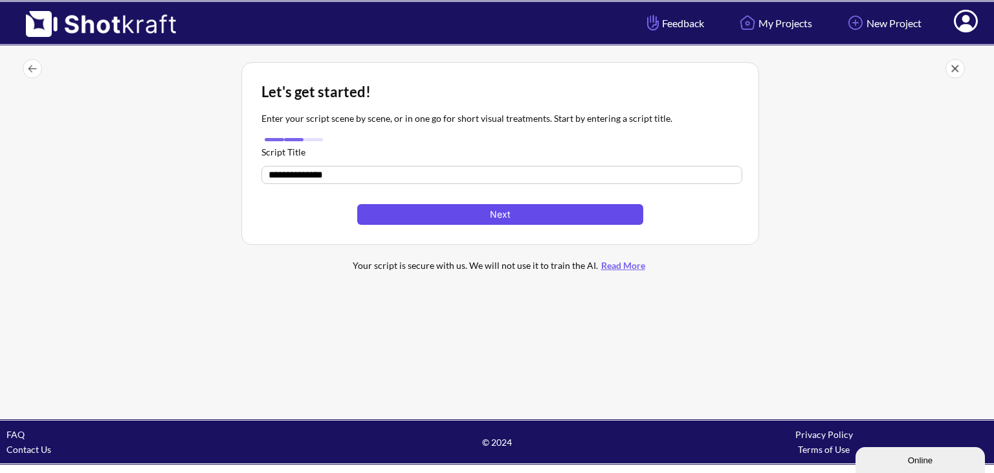
type input "**********"
click at [540, 218] on button "Next" at bounding box center [500, 214] width 286 height 21
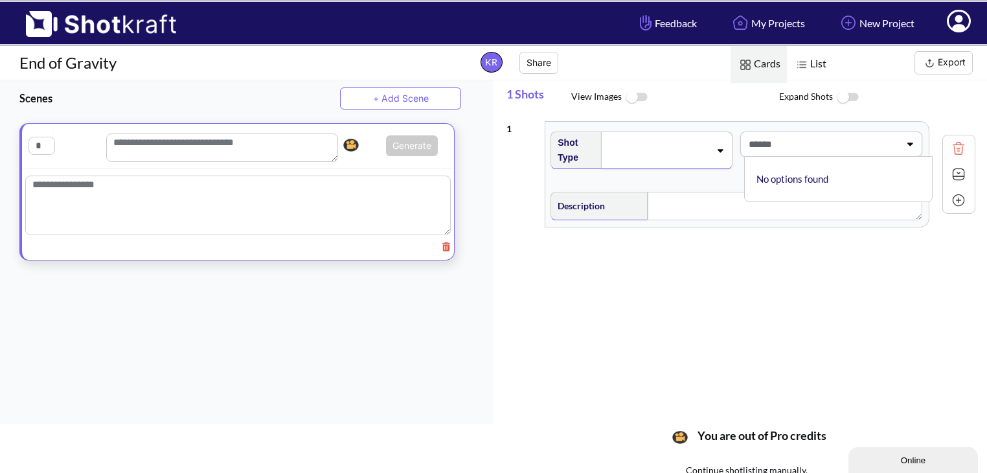
click at [824, 144] on span at bounding box center [822, 143] width 154 height 21
click at [824, 144] on span at bounding box center [822, 143] width 153 height 21
click at [951, 174] on img at bounding box center [957, 173] width 19 height 19
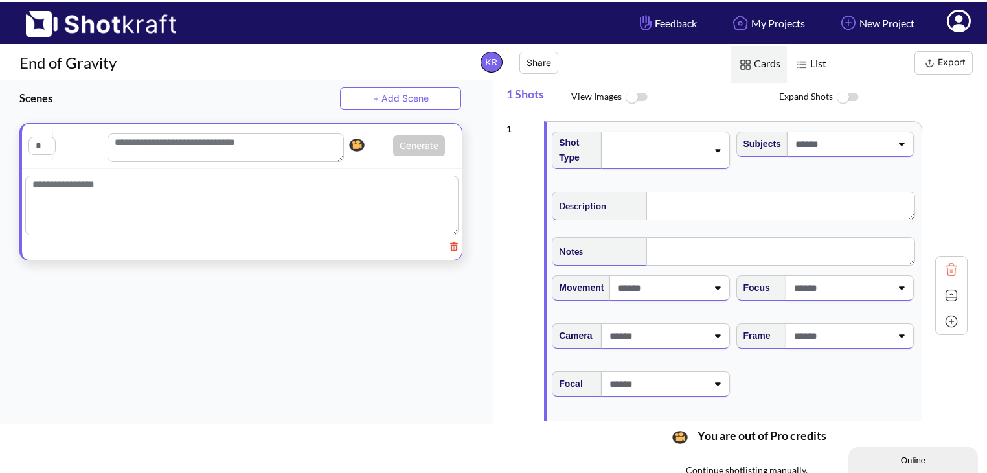
click at [154, 144] on textarea at bounding box center [225, 147] width 236 height 28
paste textarea "**********"
type textarea "**********"
click at [41, 140] on input "text" at bounding box center [41, 147] width 27 height 18
type input "*"
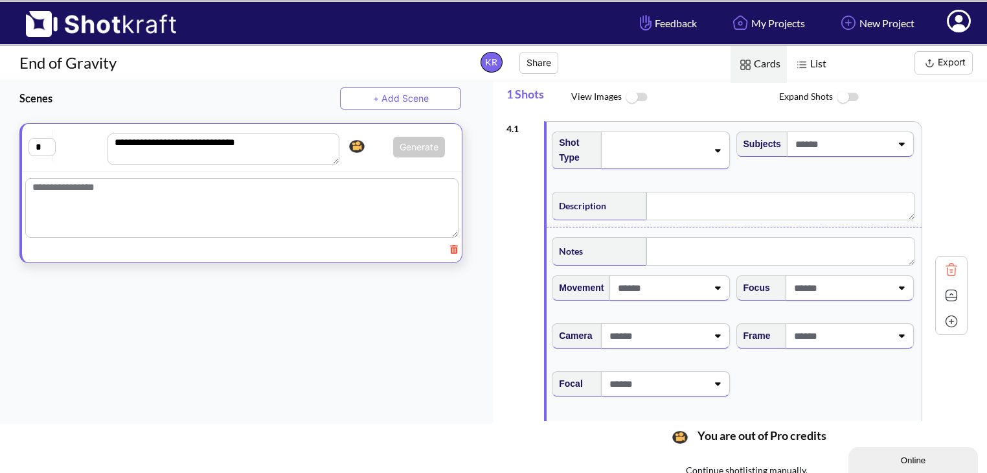
click at [162, 194] on textarea at bounding box center [241, 208] width 433 height 60
paste textarea "**********"
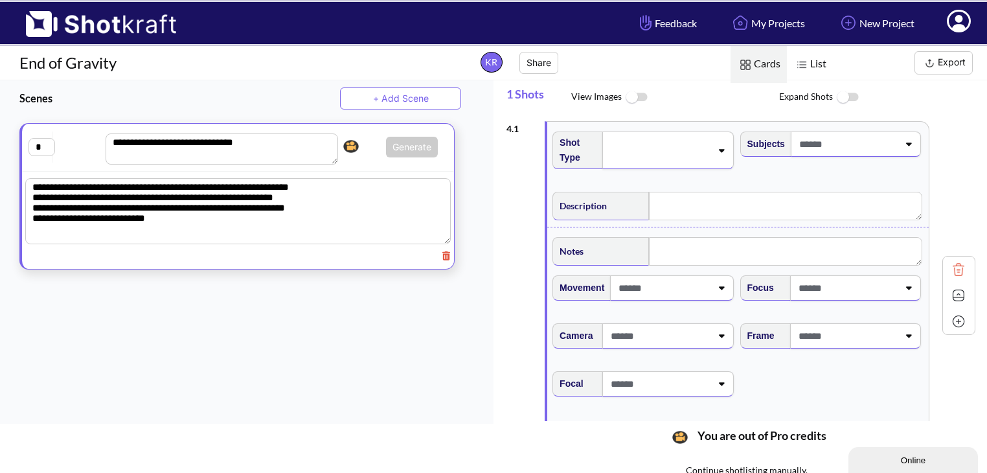
click at [689, 150] on span at bounding box center [658, 150] width 103 height 18
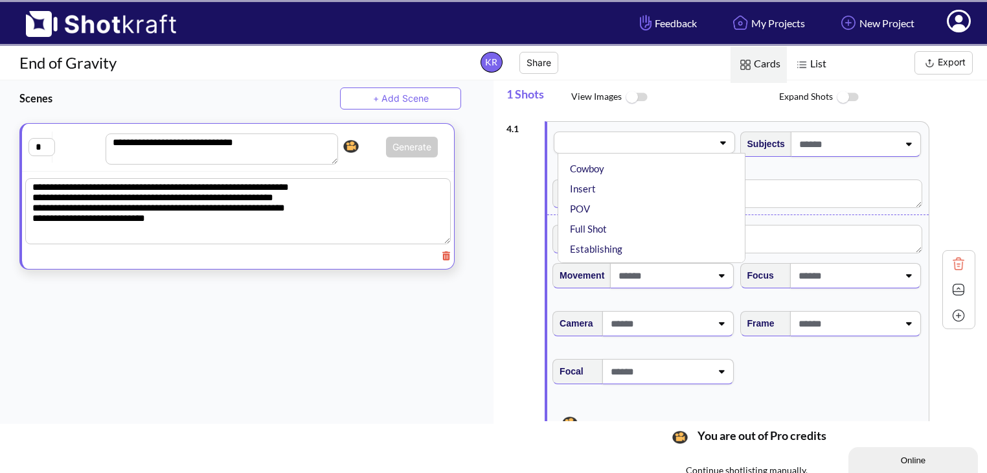
scroll to position [149, 0]
click at [616, 226] on li "Full Shot" at bounding box center [654, 228] width 174 height 20
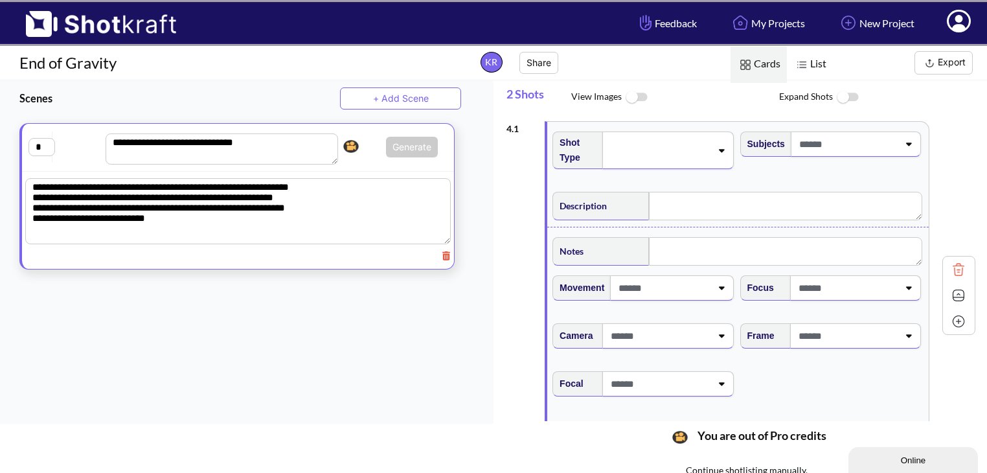
click at [871, 144] on span at bounding box center [847, 143] width 102 height 21
type textarea "**********"
click at [871, 144] on span at bounding box center [822, 143] width 153 height 21
click at [666, 296] on span at bounding box center [662, 287] width 95 height 21
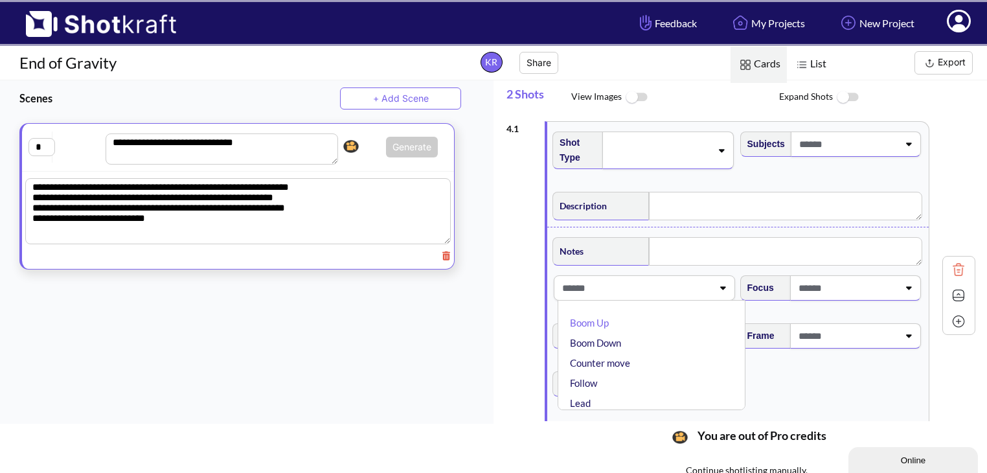
click at [666, 296] on span at bounding box center [635, 287] width 153 height 21
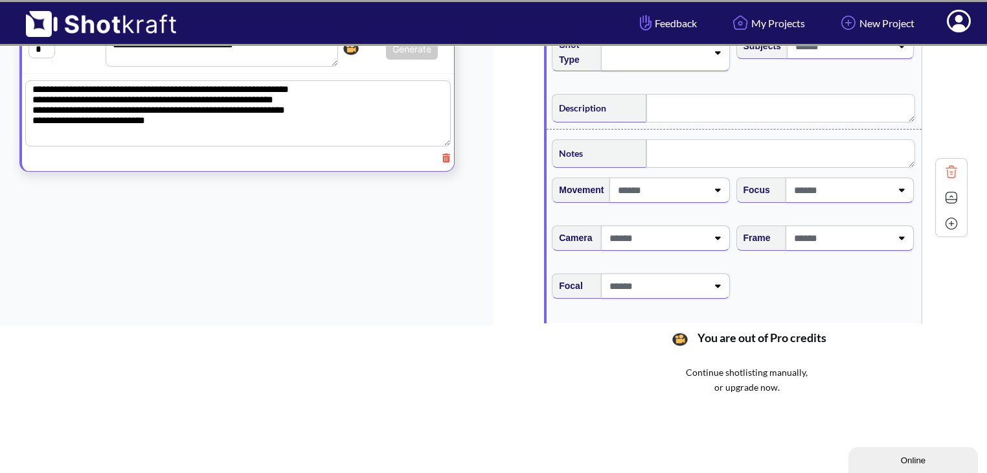
scroll to position [102, 0]
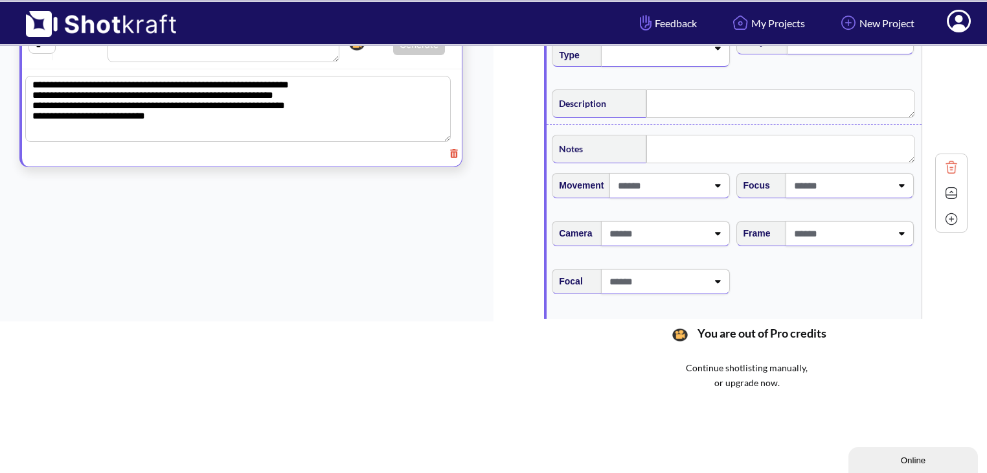
click at [450, 156] on icon at bounding box center [454, 153] width 8 height 9
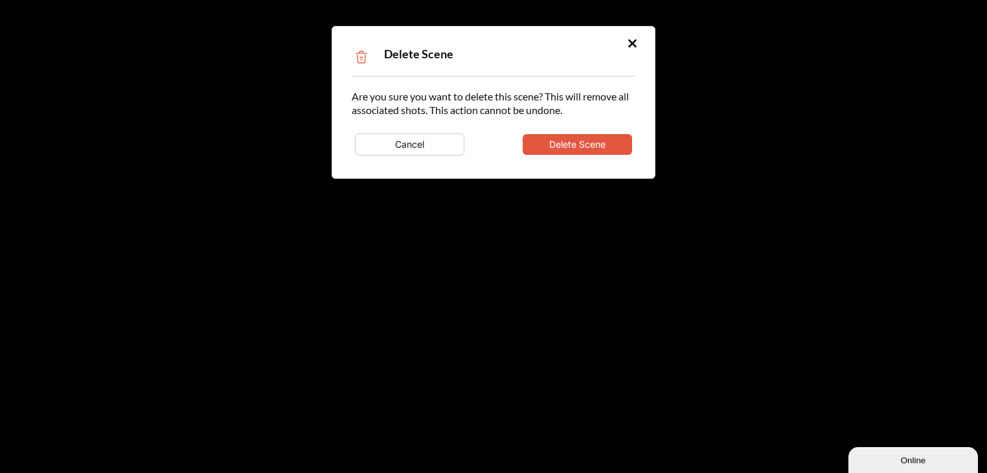
click at [575, 152] on button "Delete Scene" at bounding box center [576, 144] width 109 height 21
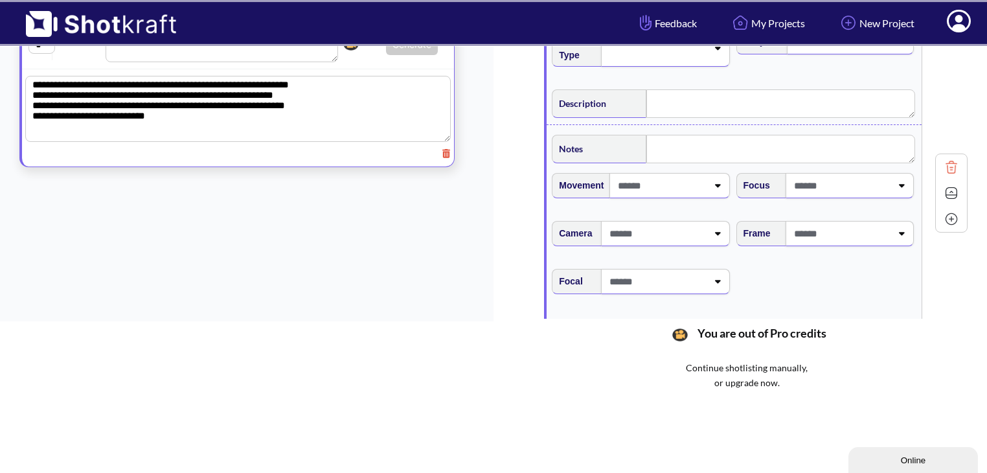
scroll to position [0, 0]
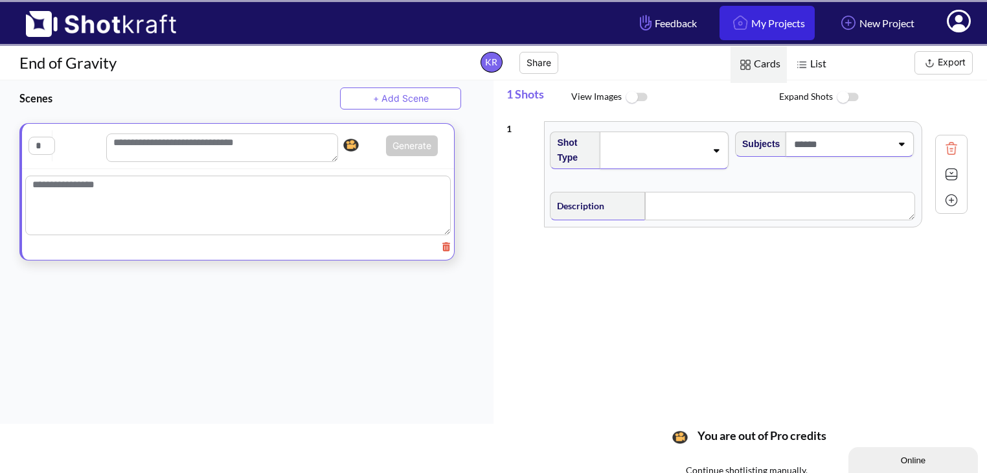
click at [767, 28] on link "My Projects" at bounding box center [766, 23] width 95 height 34
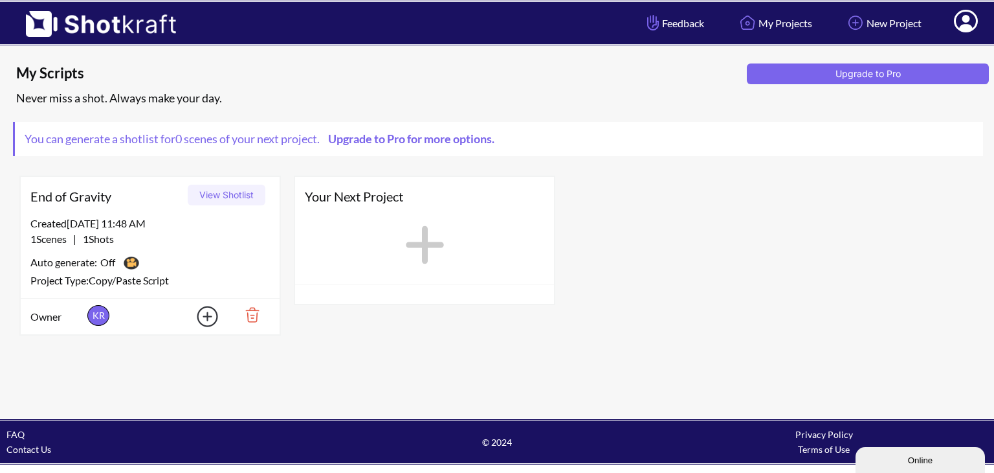
click at [251, 315] on img at bounding box center [247, 315] width 45 height 22
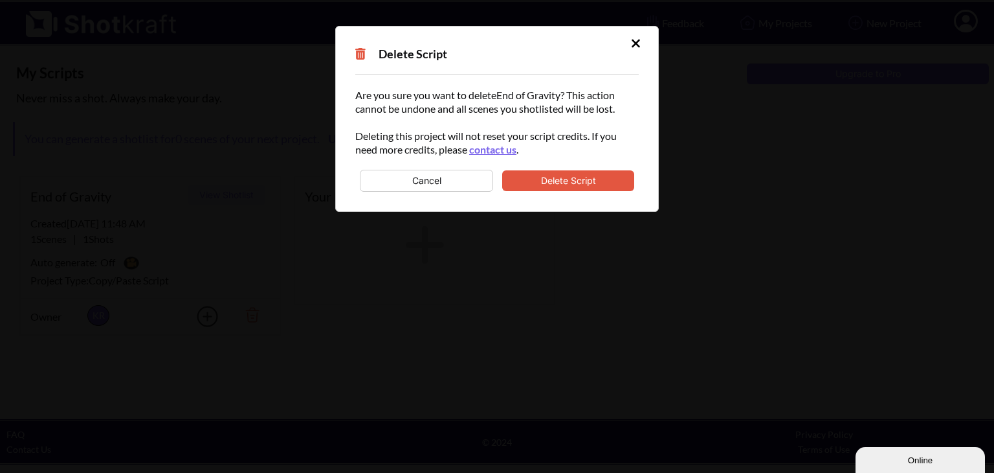
click at [586, 179] on button "Delete Script" at bounding box center [568, 180] width 132 height 21
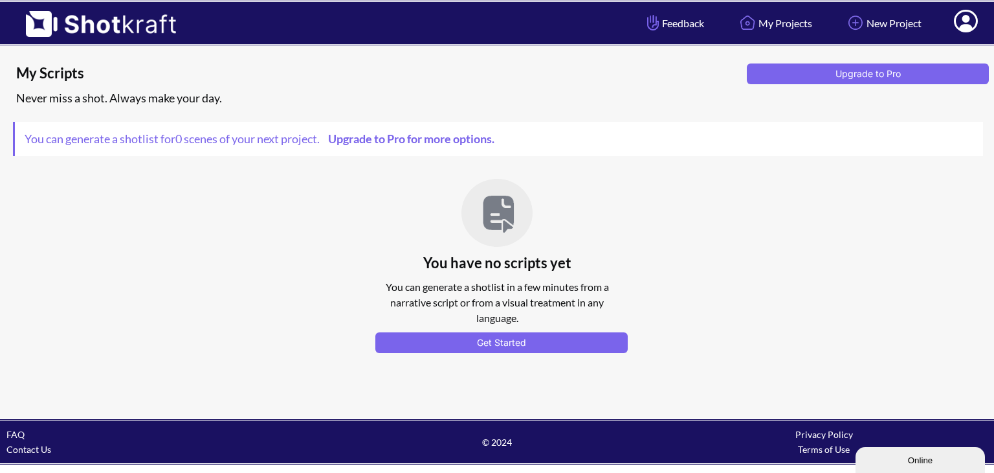
click at [969, 21] on icon at bounding box center [966, 21] width 24 height 23
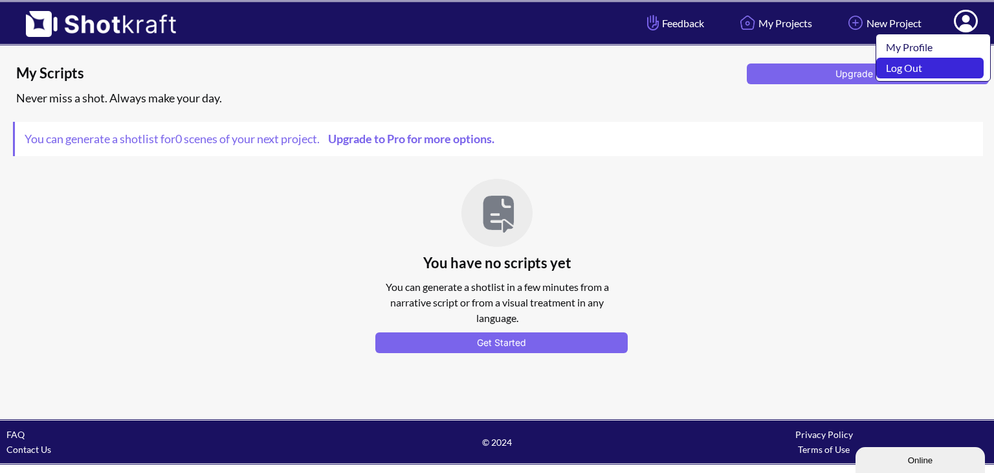
click at [930, 67] on link "Log Out" at bounding box center [930, 68] width 107 height 21
